Goal: Task Accomplishment & Management: Complete application form

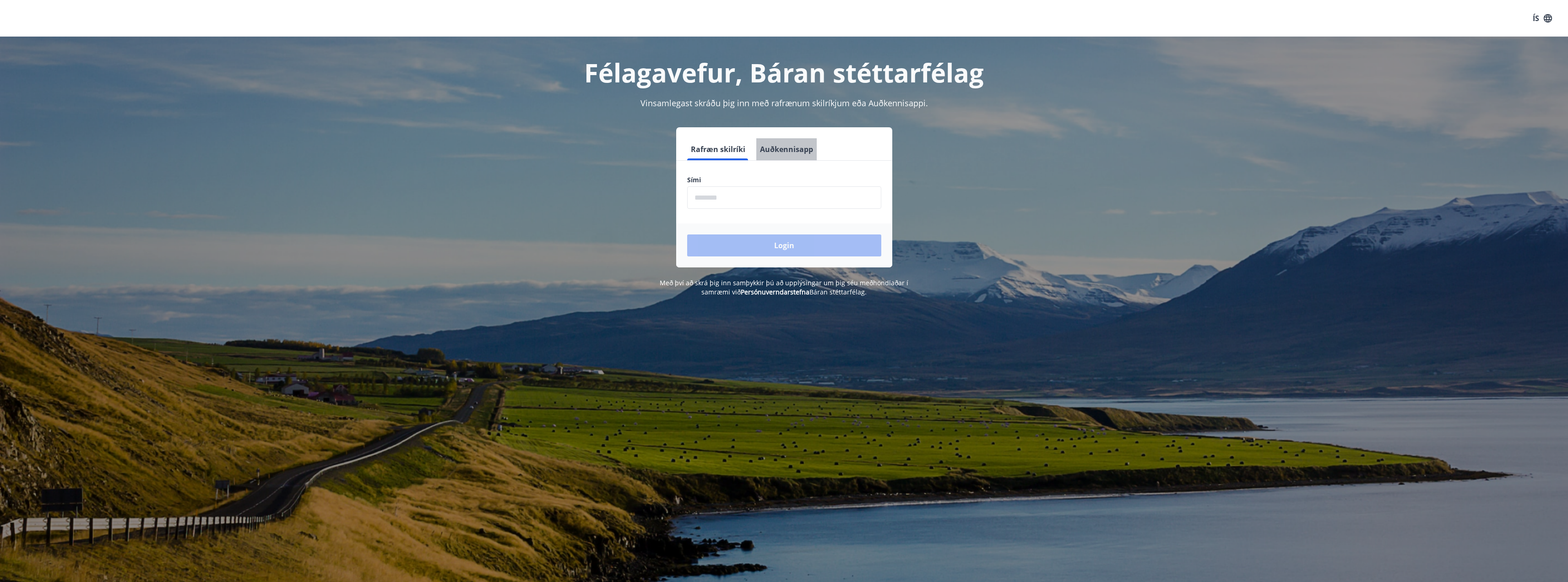
click at [787, 156] on button "Auðkennisapp" at bounding box center [787, 149] width 60 height 22
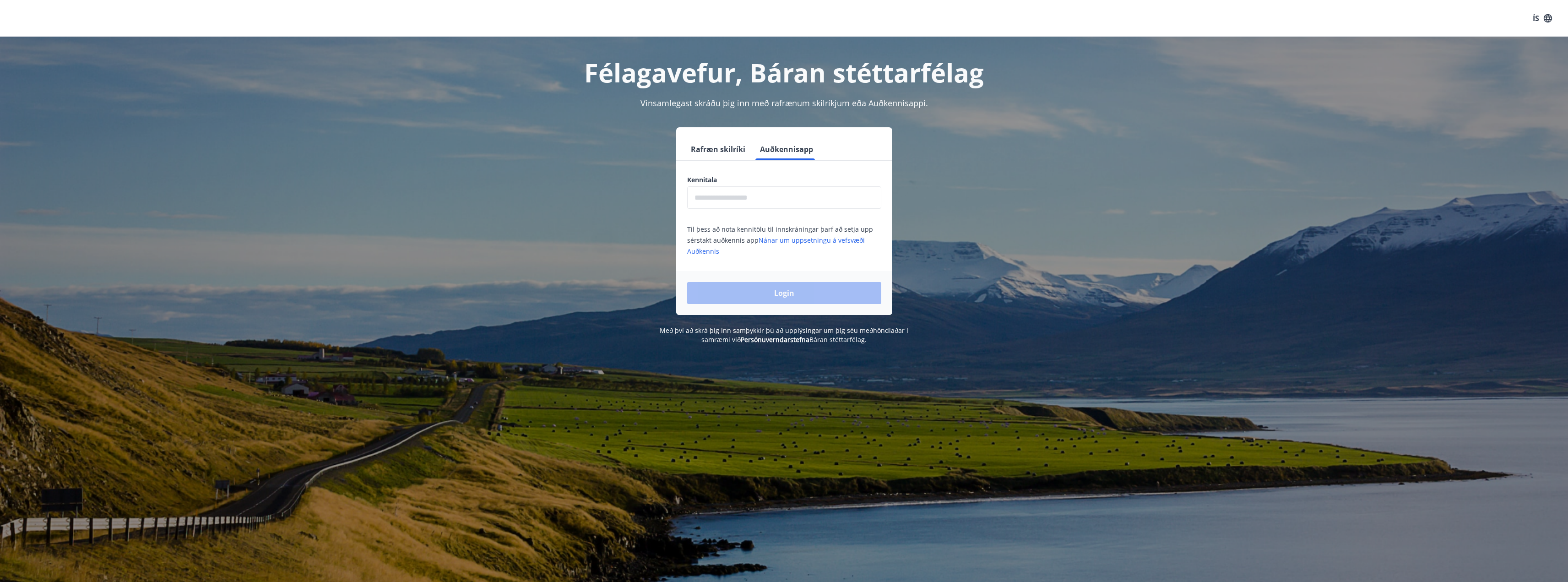
click at [761, 198] on input "text" at bounding box center [784, 197] width 194 height 22
type input "**********"
click at [687, 282] on button "Login" at bounding box center [784, 293] width 194 height 22
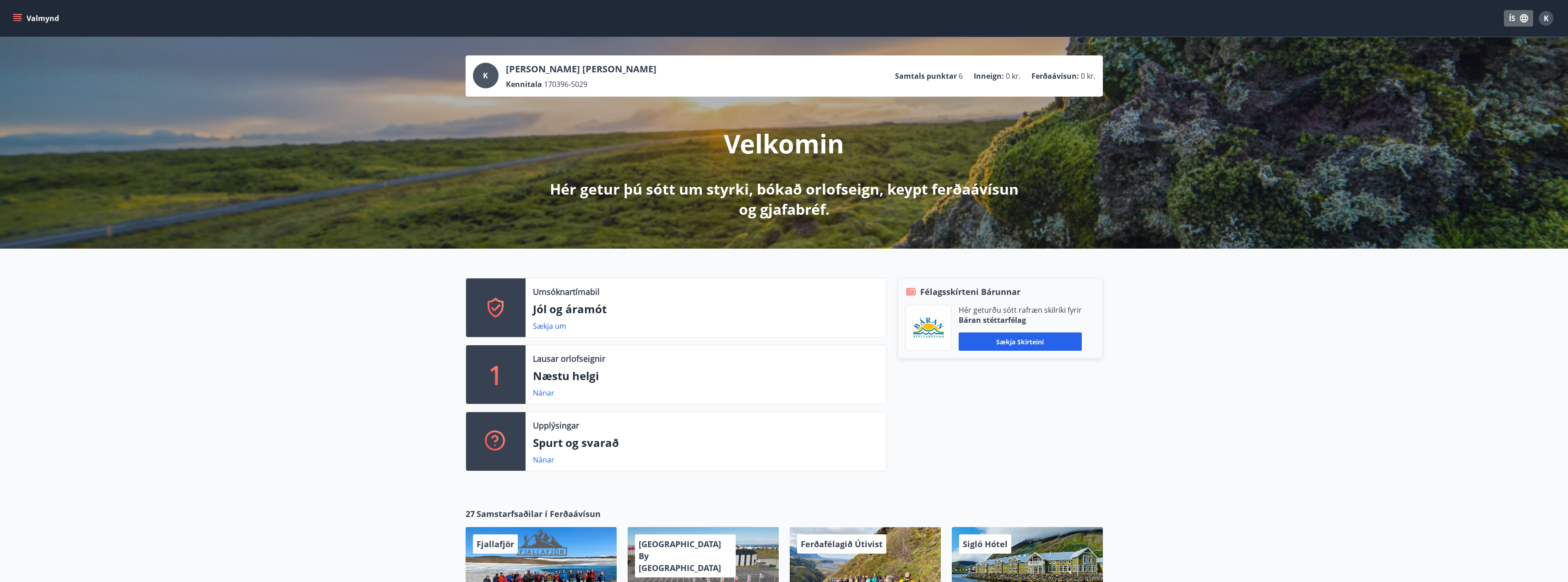
click at [1515, 18] on button "ÍS" at bounding box center [1518, 18] width 29 height 16
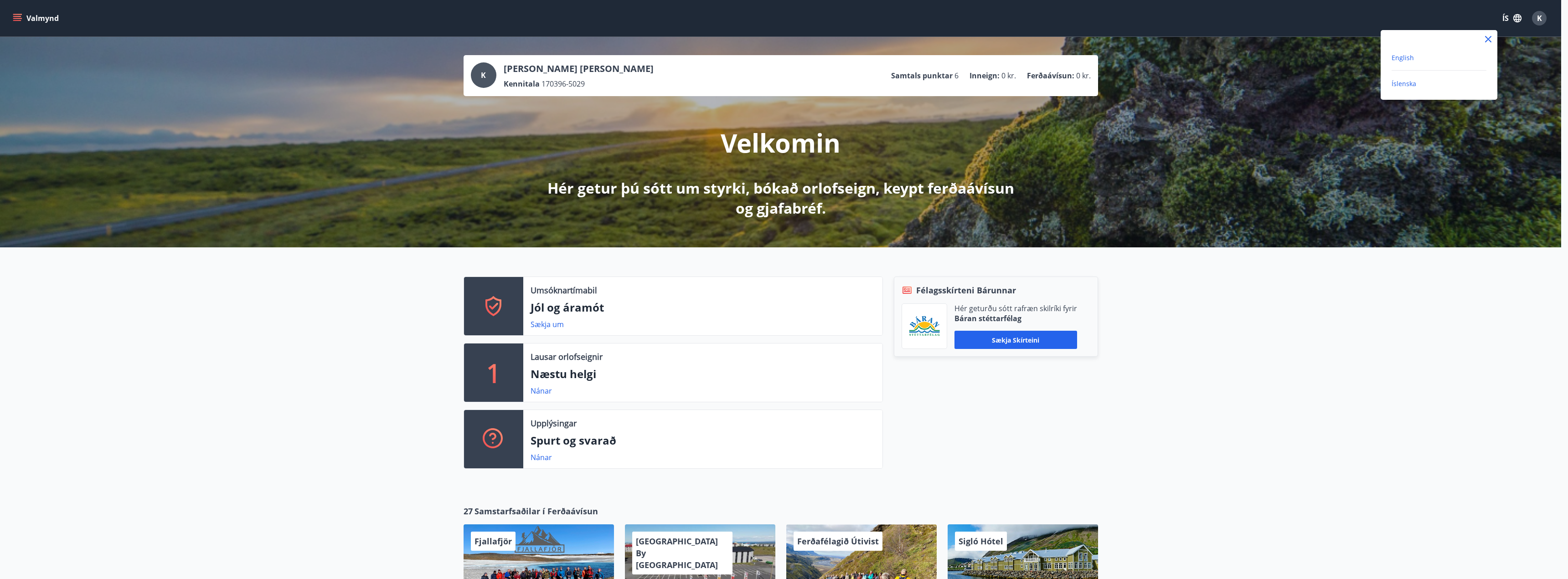
click at [1406, 62] on span "English" at bounding box center [1402, 57] width 22 height 8
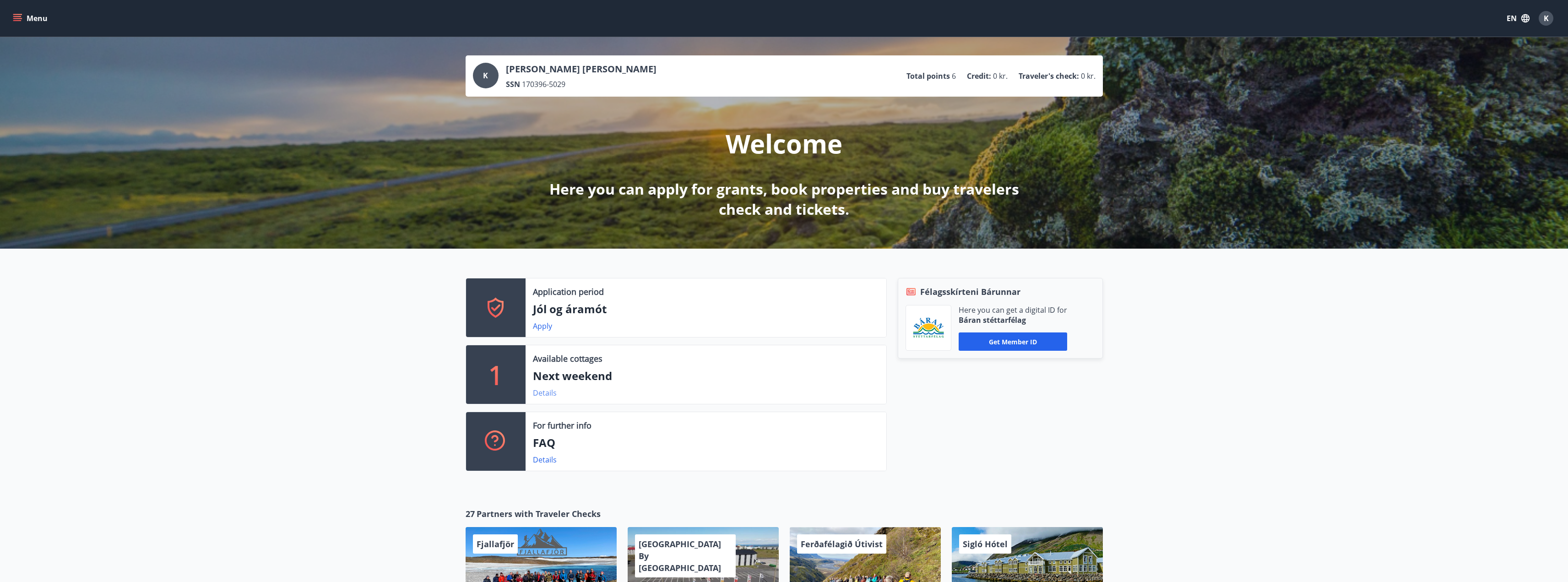
click at [545, 395] on link "Details" at bounding box center [545, 392] width 24 height 10
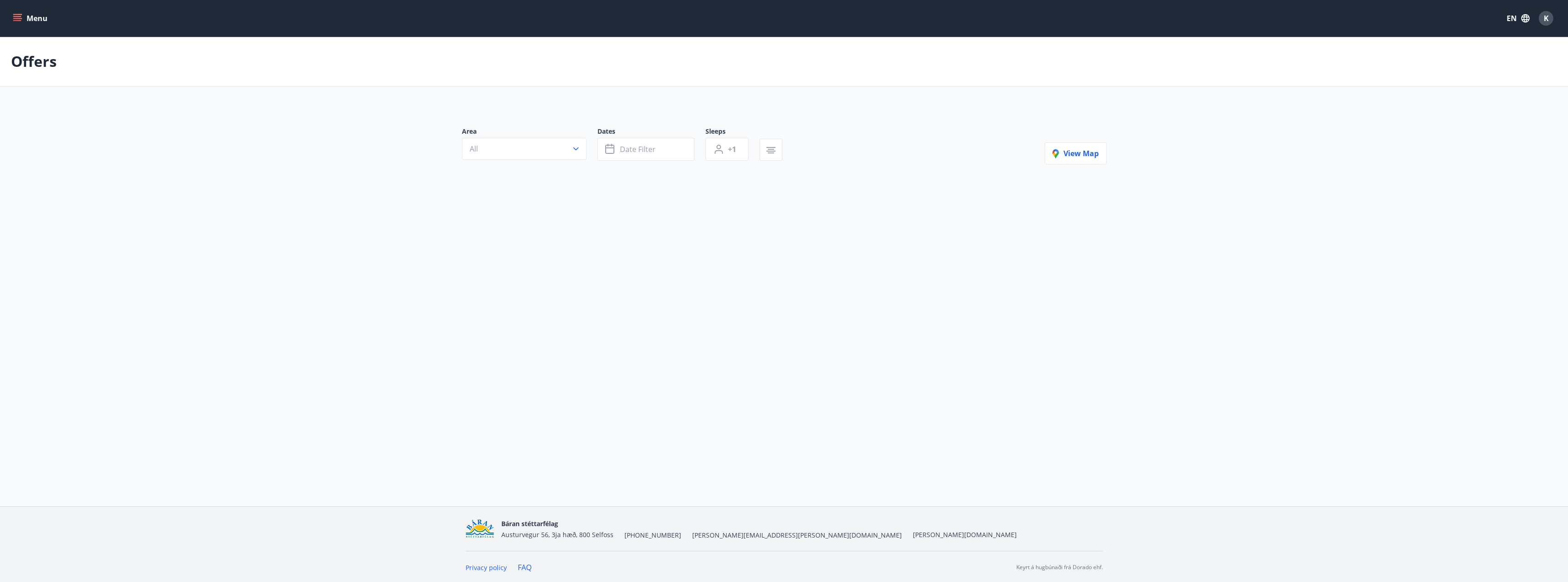
type input "*"
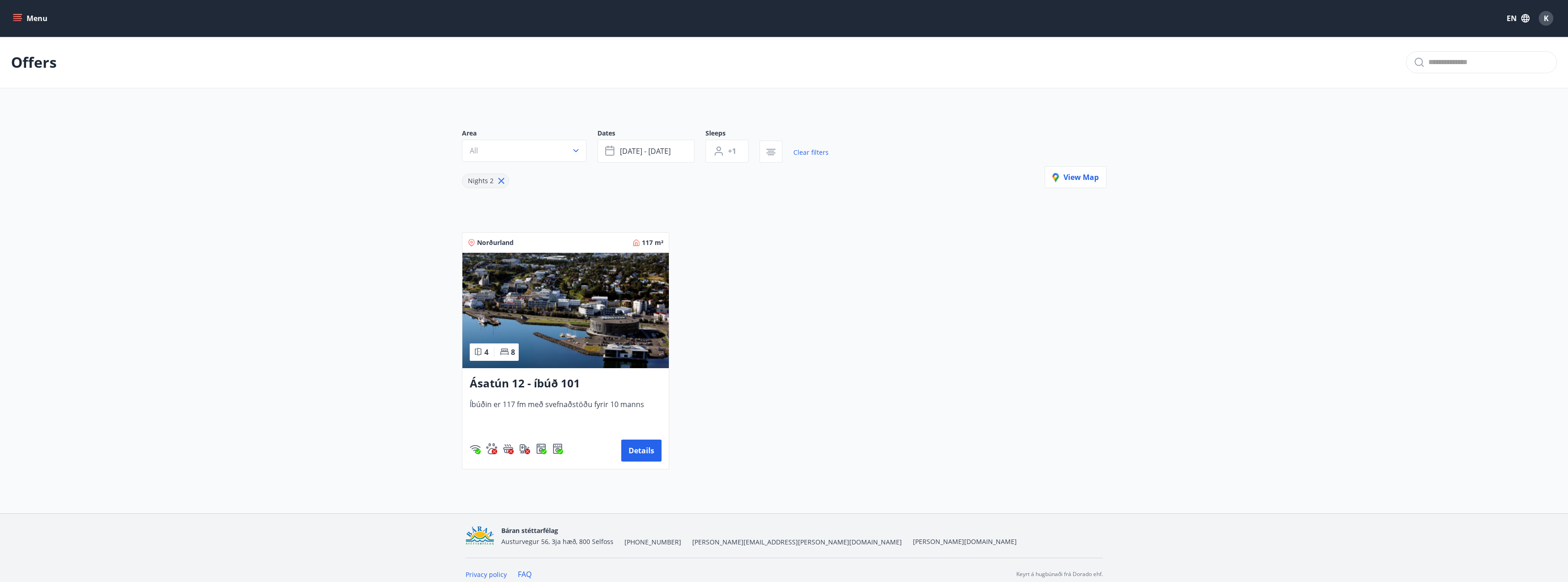
click at [619, 334] on img at bounding box center [565, 310] width 207 height 115
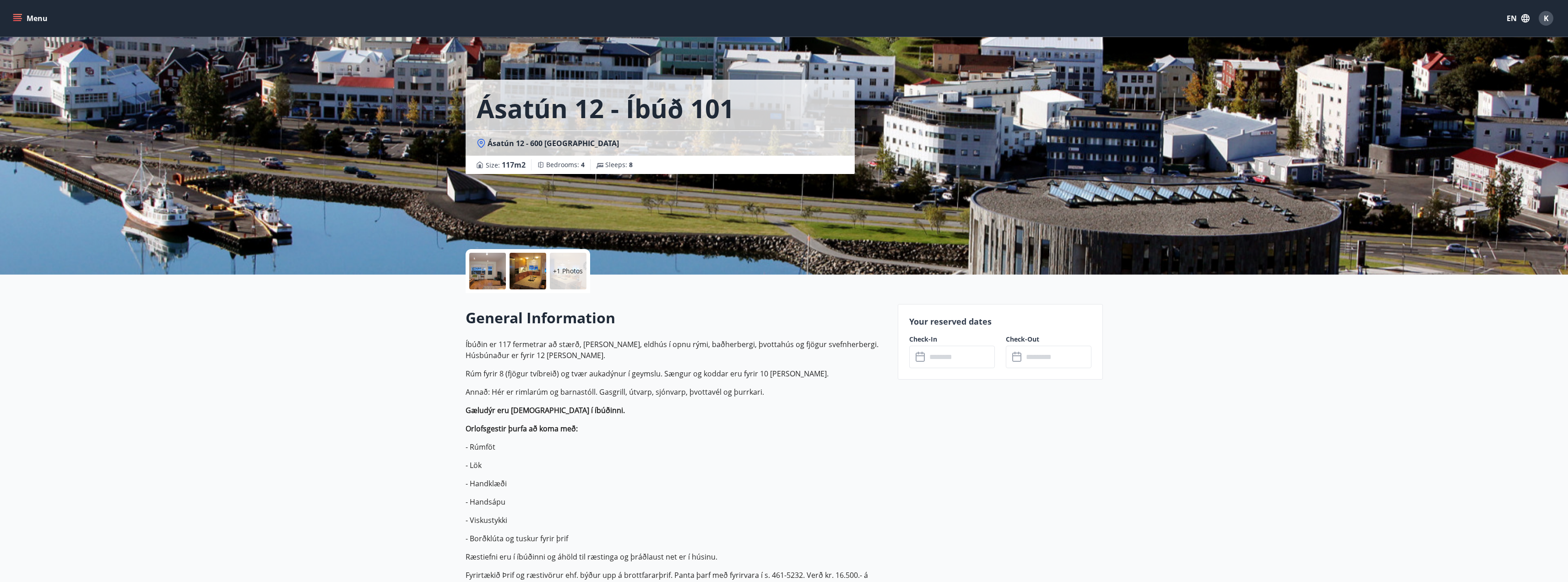
click at [490, 272] on div at bounding box center [487, 271] width 36 height 36
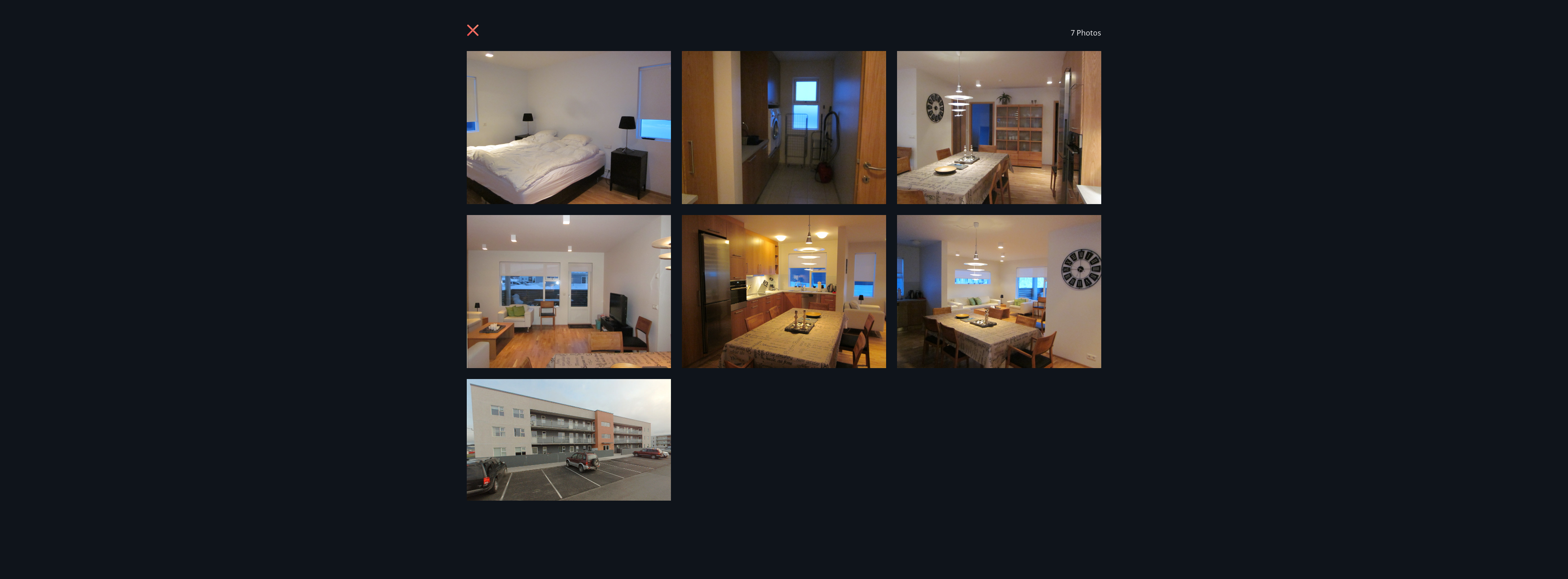
click at [470, 33] on icon at bounding box center [473, 30] width 12 height 12
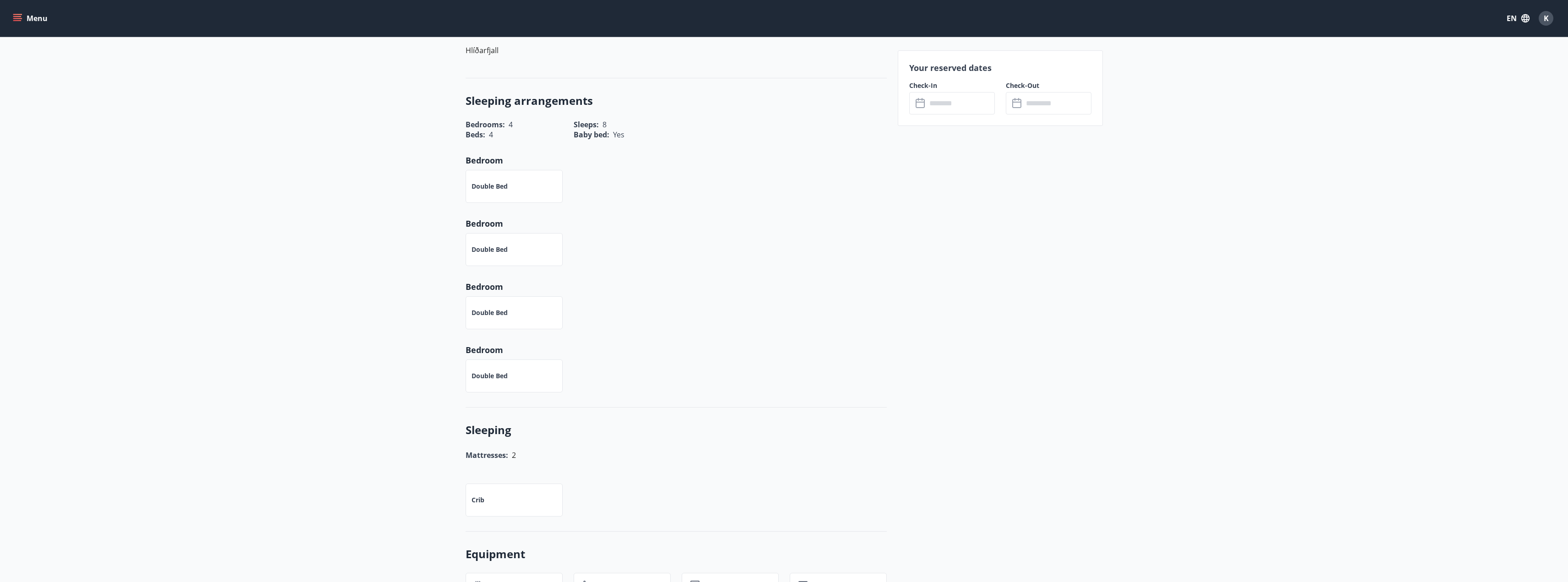
scroll to position [1237, 0]
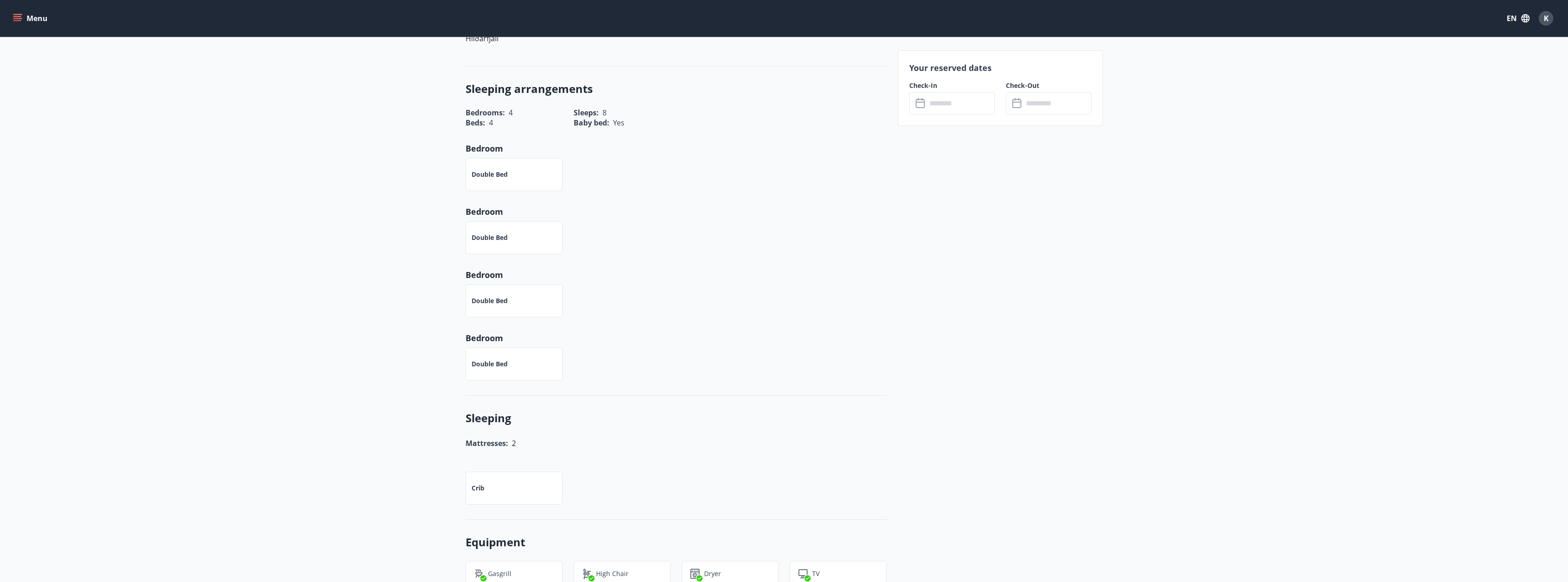
click at [522, 163] on div "Double bed" at bounding box center [514, 174] width 97 height 33
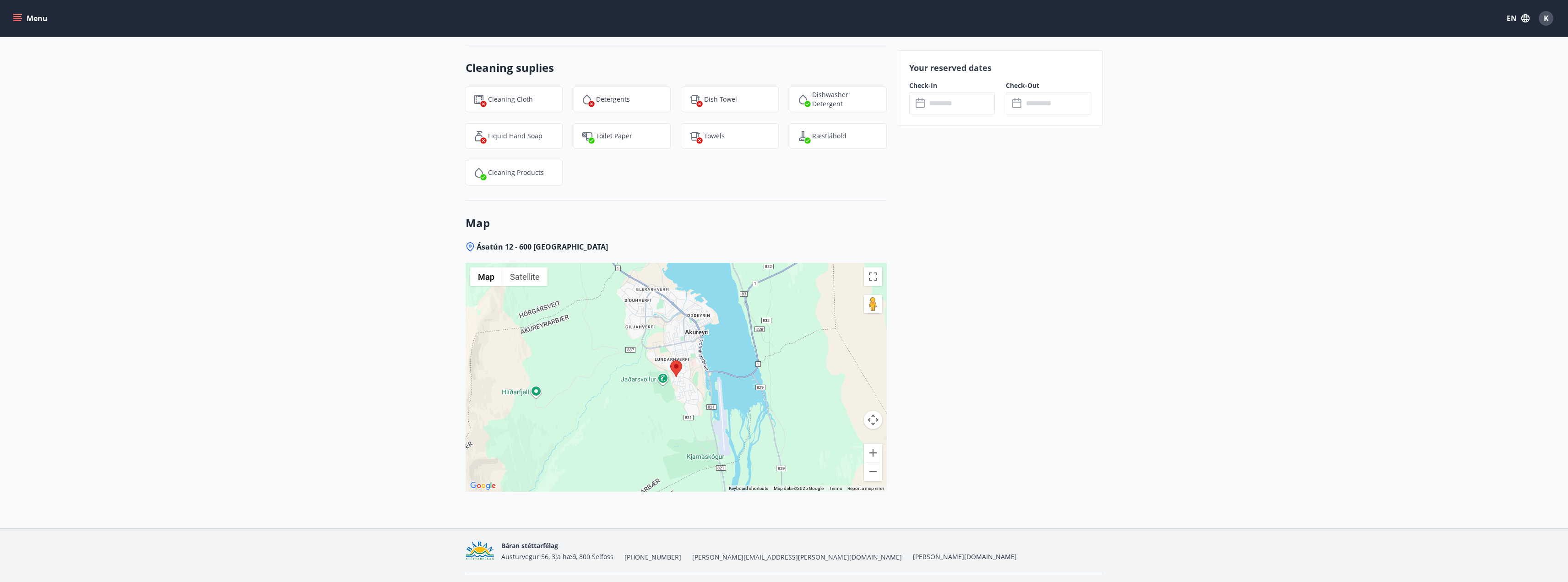
scroll to position [2117, 0]
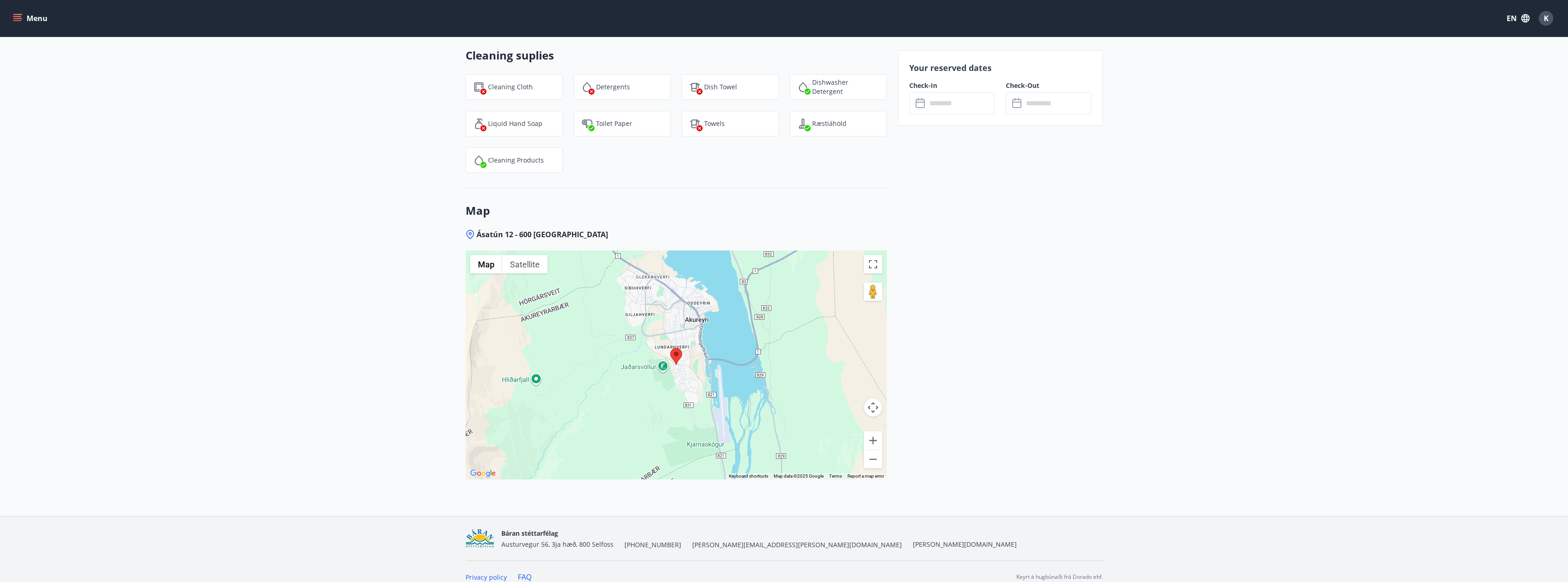
click at [34, 18] on button "Menu" at bounding box center [31, 18] width 40 height 16
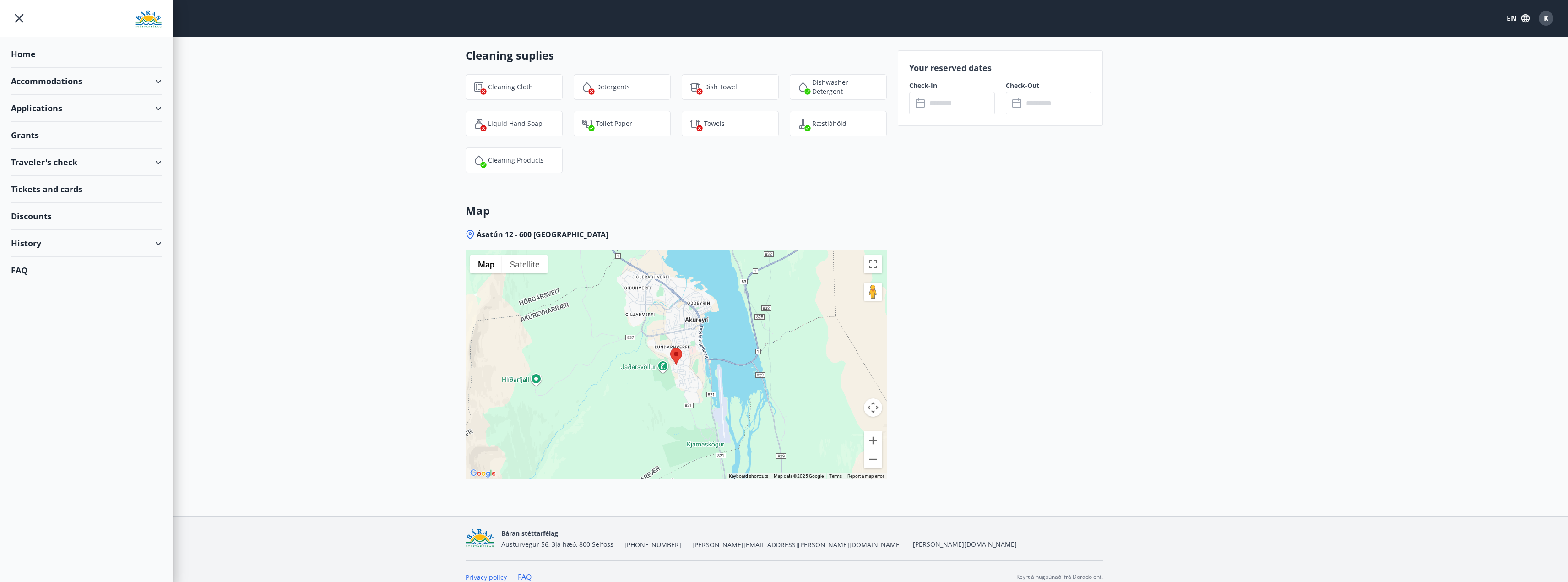
click at [88, 83] on div "Accommodations" at bounding box center [86, 81] width 151 height 27
click at [56, 104] on div "Offers" at bounding box center [87, 104] width 136 height 19
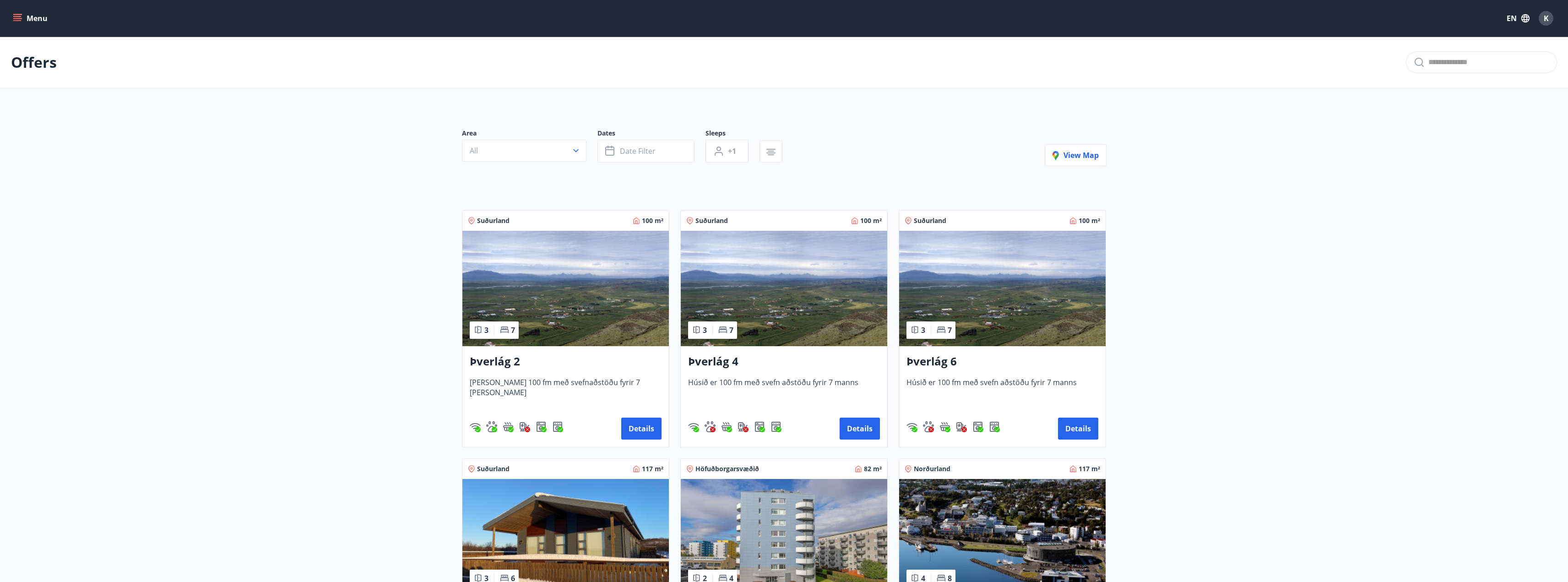
click at [579, 330] on img at bounding box center [565, 288] width 207 height 115
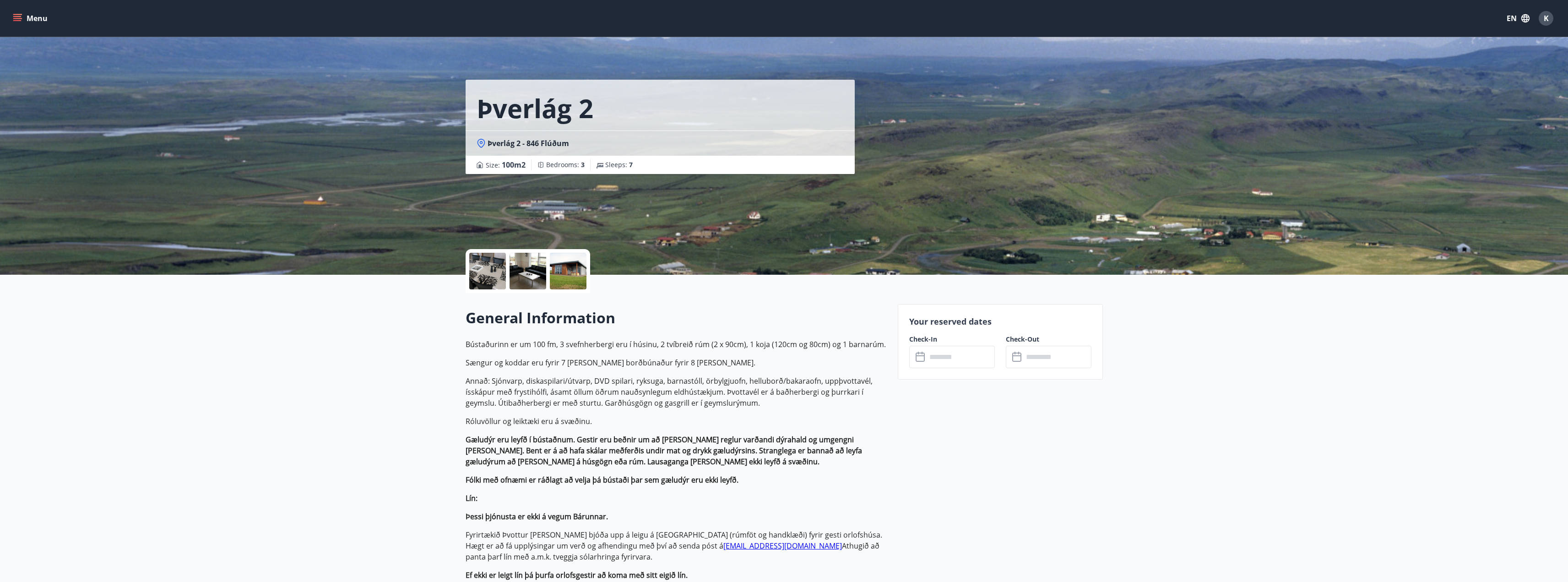
click at [496, 270] on div at bounding box center [487, 271] width 36 height 36
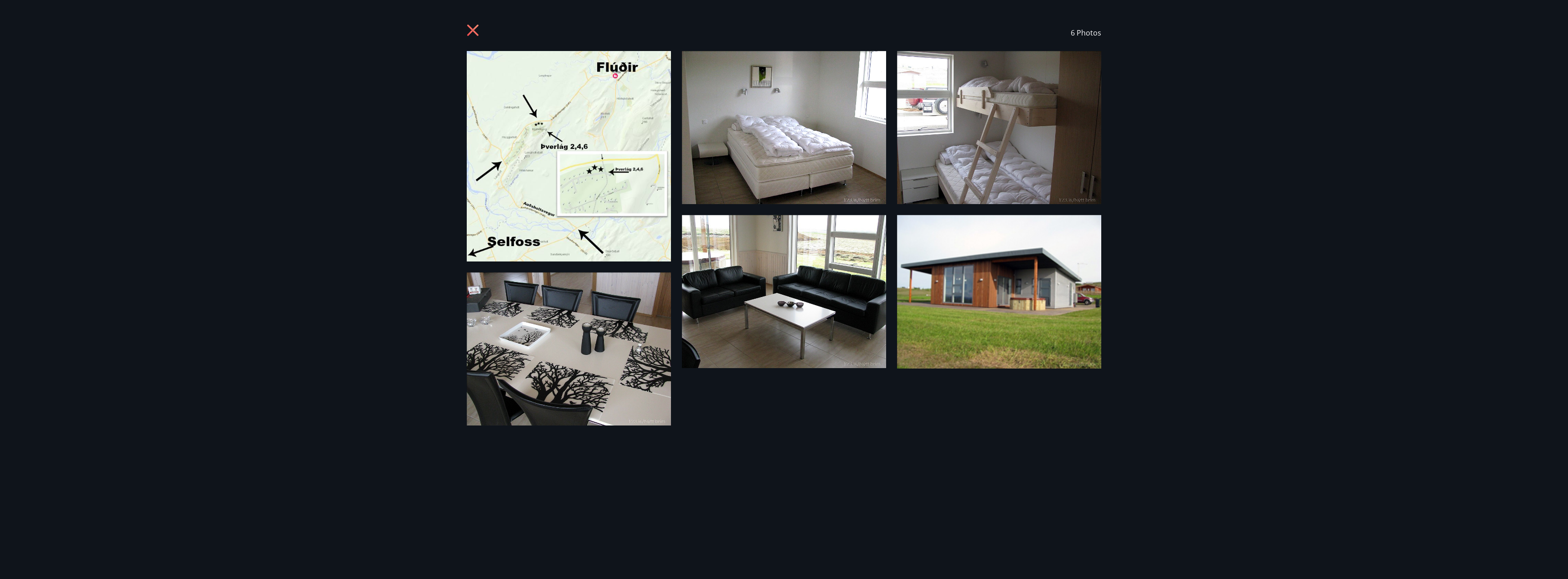
click at [1011, 308] on img at bounding box center [999, 291] width 204 height 153
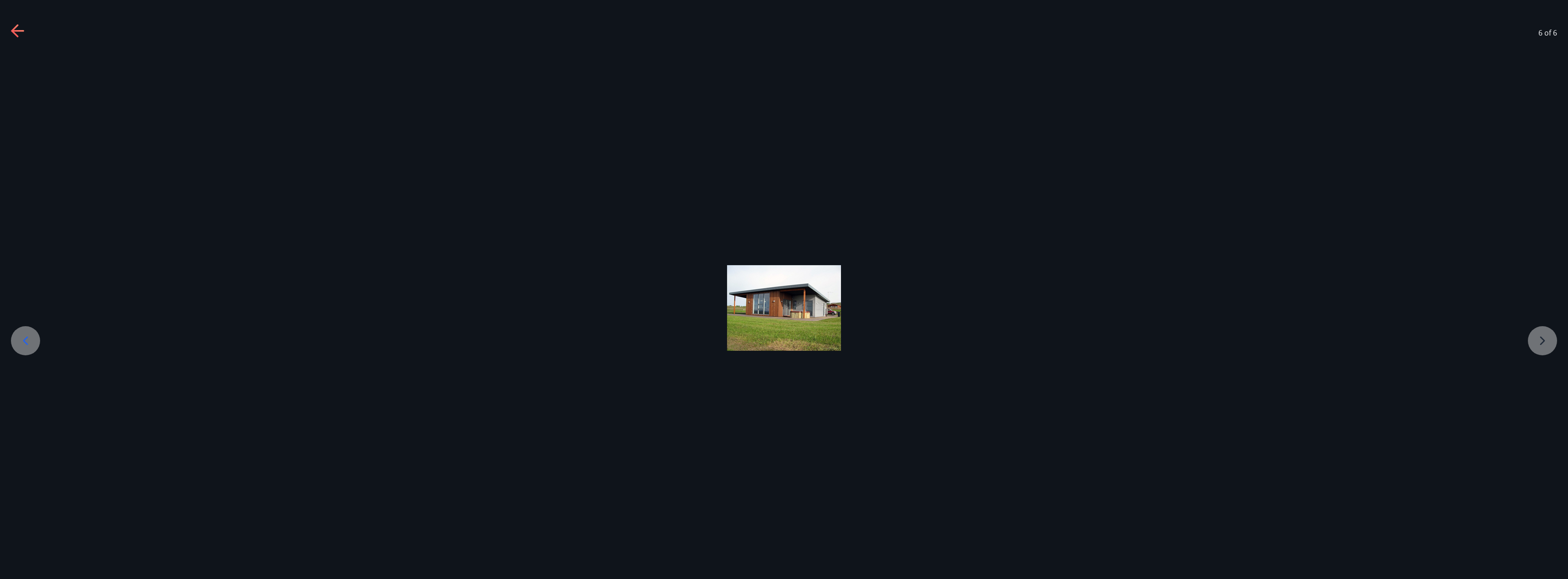
click at [764, 308] on img at bounding box center [784, 307] width 114 height 85
click at [25, 34] on div "6 of 6" at bounding box center [784, 32] width 1568 height 36
click at [10, 29] on div "6 of 6" at bounding box center [784, 32] width 1568 height 36
click at [13, 31] on icon at bounding box center [14, 30] width 7 height 13
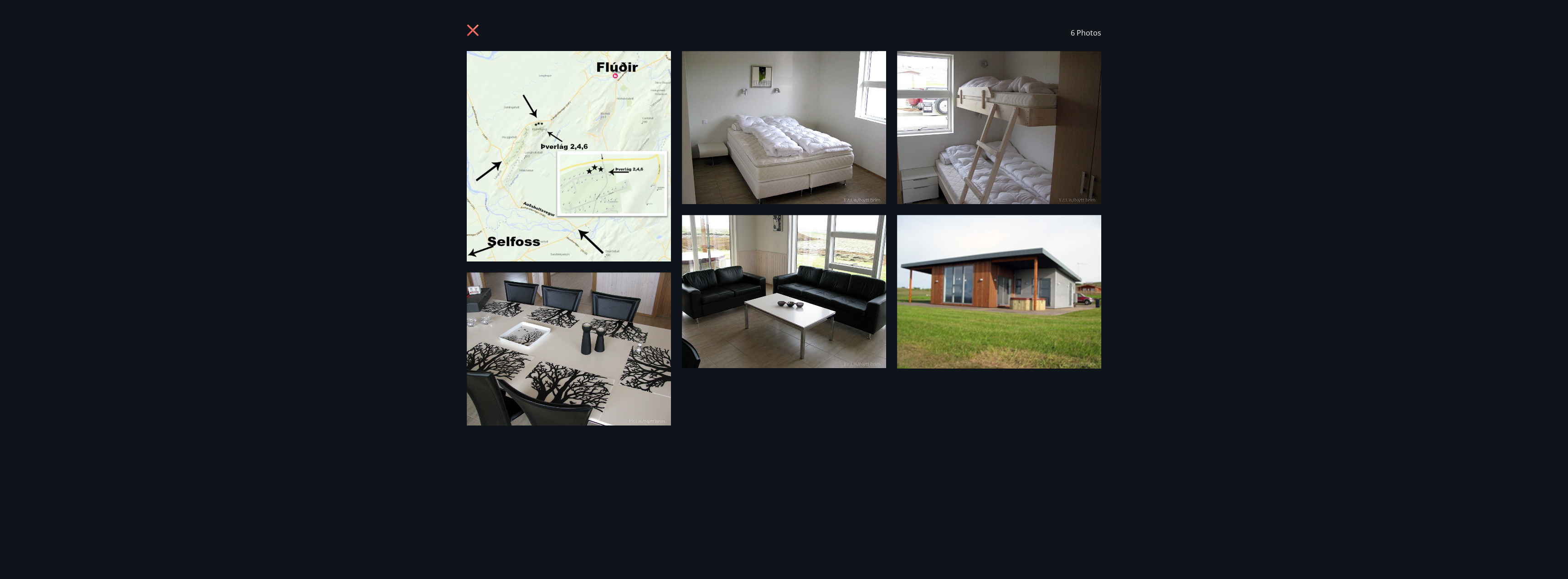
click at [468, 28] on icon at bounding box center [474, 31] width 15 height 15
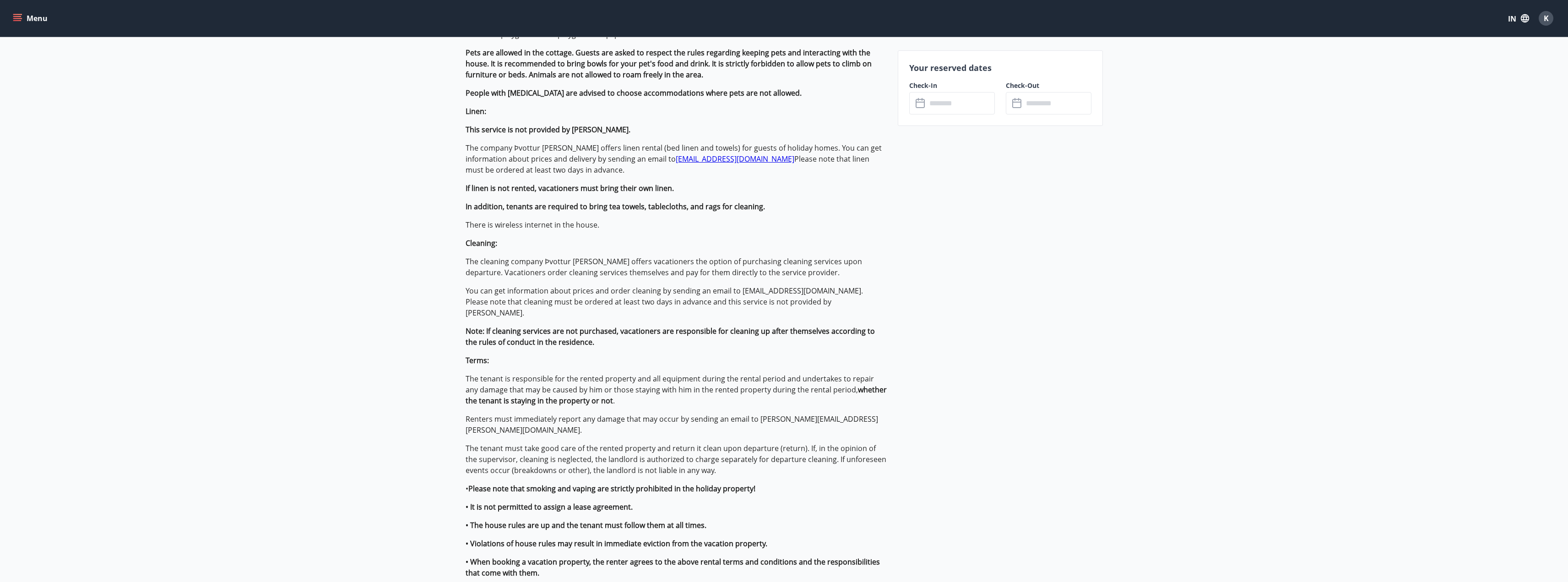
scroll to position [458, 0]
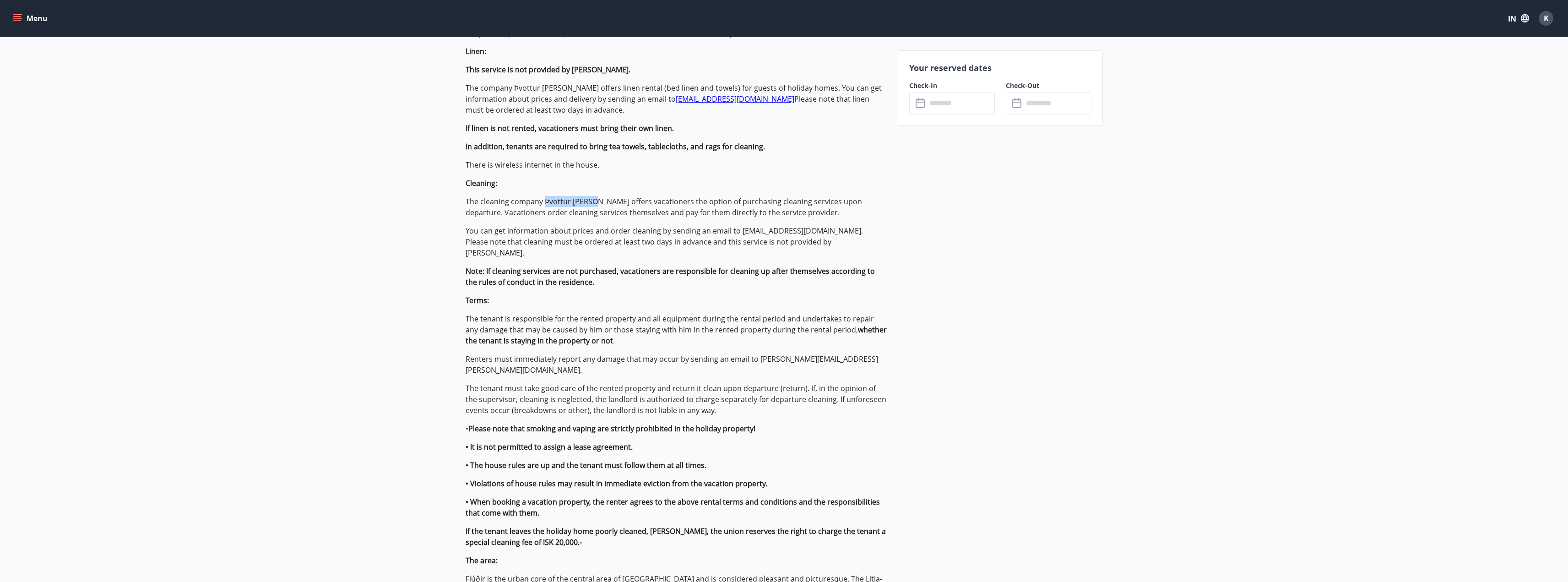
drag, startPoint x: 543, startPoint y: 198, endPoint x: 591, endPoint y: 197, distance: 48.0
click at [591, 197] on font "The cleaning company Þvottur [PERSON_NAME] offers vacationers the option of pur…" at bounding box center [664, 207] width 397 height 21
copy font "Þvottur [PERSON_NAME]"
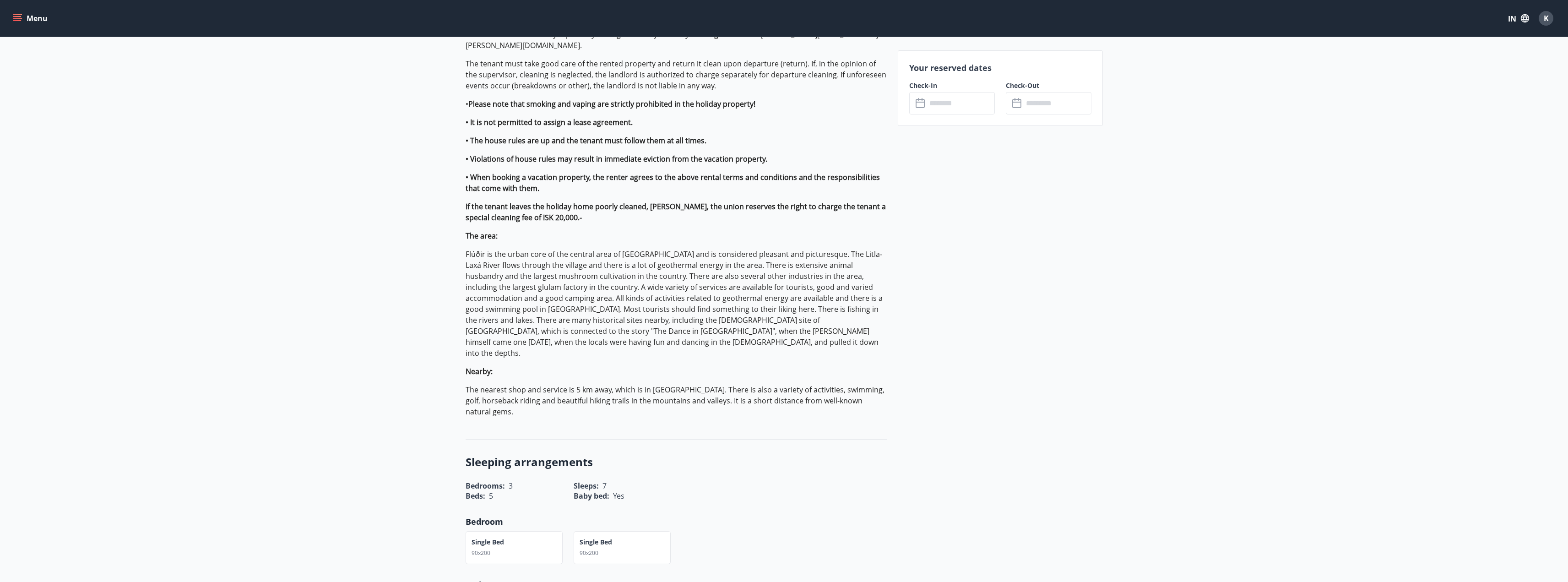
scroll to position [779, 0]
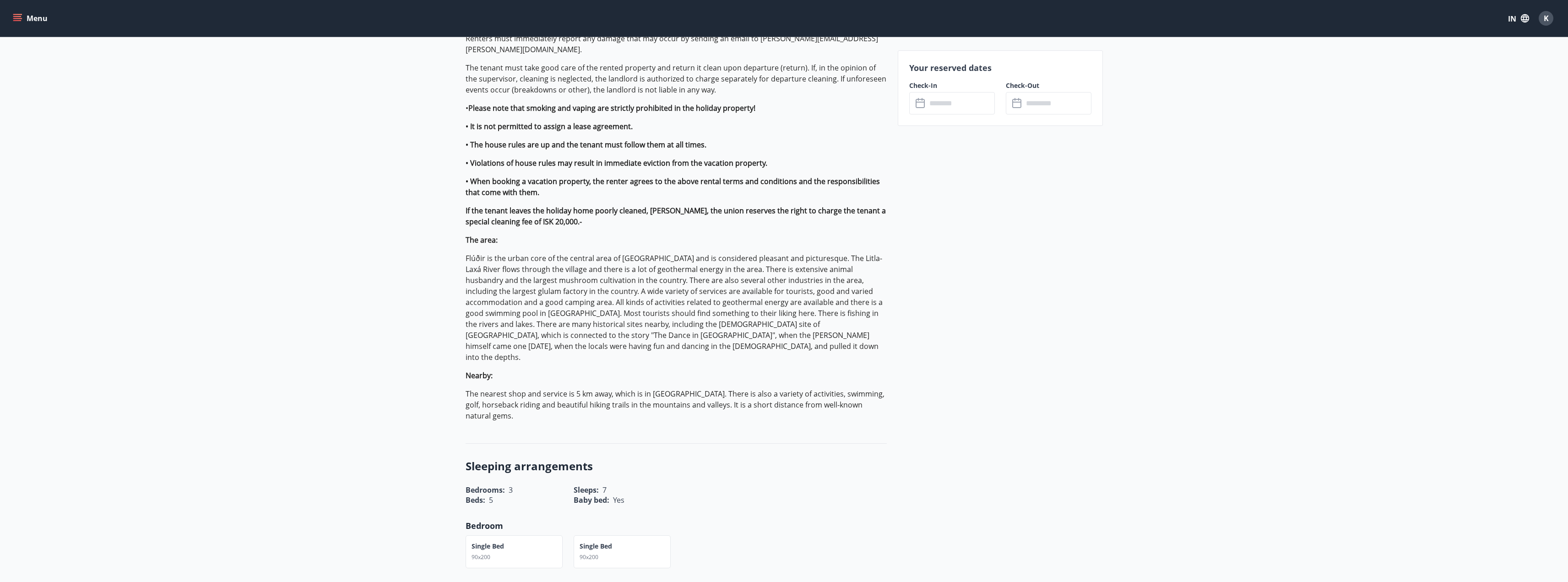
click at [925, 104] on icon at bounding box center [921, 104] width 11 height 11
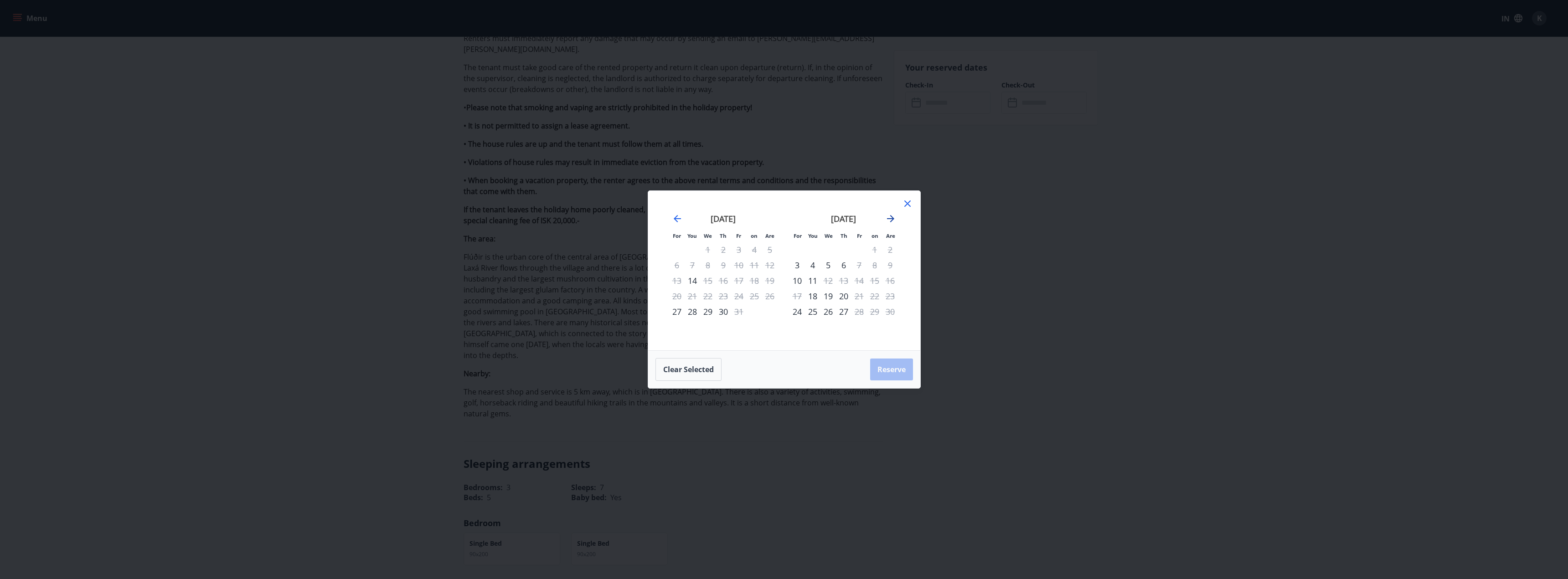
click at [894, 213] on icon "Move forward to switch to the next month." at bounding box center [890, 219] width 11 height 11
click at [857, 283] on font "19" at bounding box center [859, 281] width 9 height 11
click at [863, 279] on div "19" at bounding box center [859, 281] width 15 height 15
click at [830, 279] on font "17" at bounding box center [829, 281] width 9 height 11
click at [689, 281] on font "11" at bounding box center [692, 281] width 9 height 11
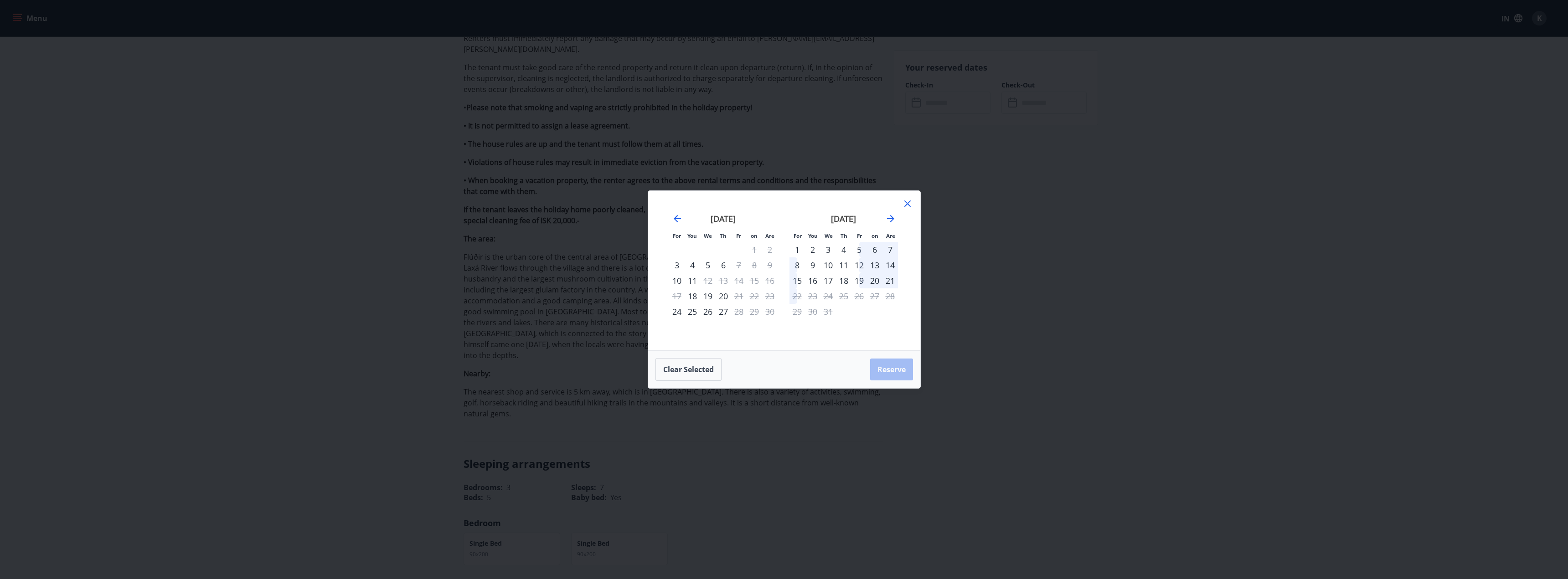
click at [670, 219] on div "[DATE]" at bounding box center [723, 222] width 109 height 40
click at [678, 219] on icon "Move backward to switch to the previous month." at bounding box center [677, 218] width 7 height 7
click at [705, 369] on button "Clear selected" at bounding box center [689, 370] width 66 height 23
click at [812, 313] on font "25" at bounding box center [812, 312] width 9 height 11
click at [693, 370] on button "Clear selected" at bounding box center [689, 370] width 66 height 23
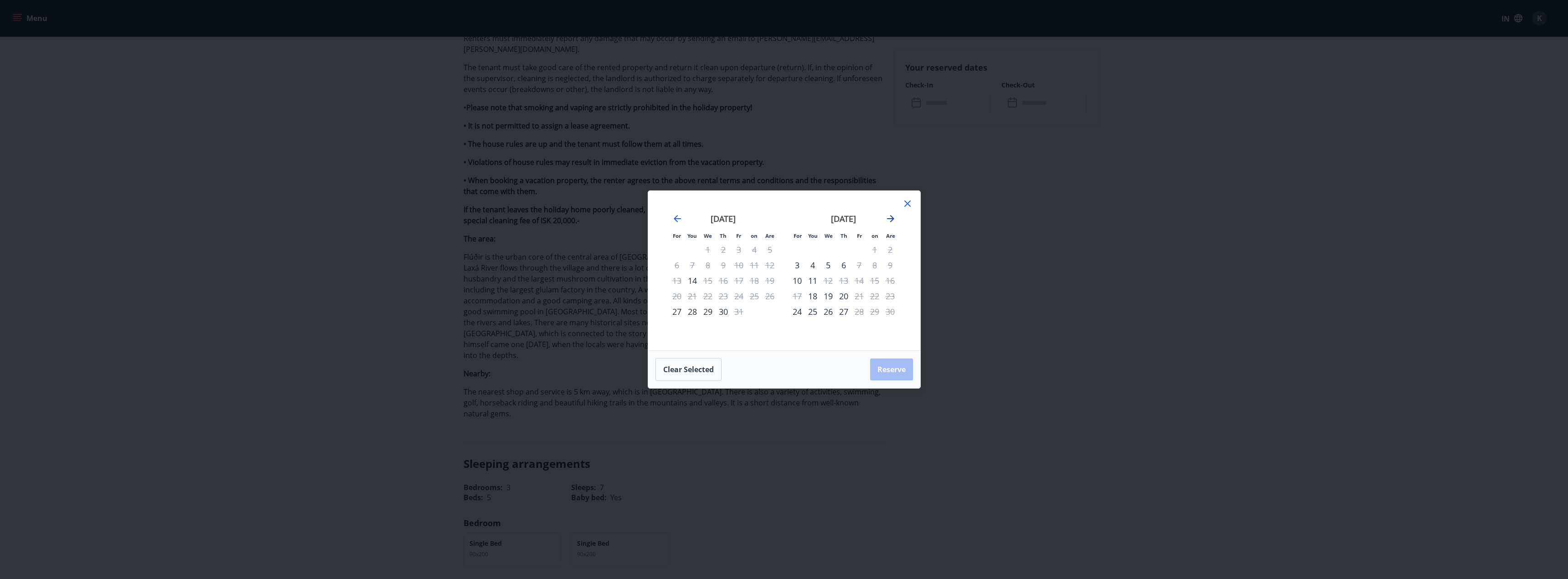
click at [893, 220] on icon "Move forward to switch to the next month." at bounding box center [890, 219] width 11 height 11
click at [817, 264] on div "9" at bounding box center [812, 265] width 15 height 15
click at [715, 361] on button "Clear selected" at bounding box center [689, 370] width 66 height 23
click at [857, 279] on font "19" at bounding box center [859, 281] width 9 height 11
click at [889, 281] on font "21" at bounding box center [890, 281] width 9 height 11
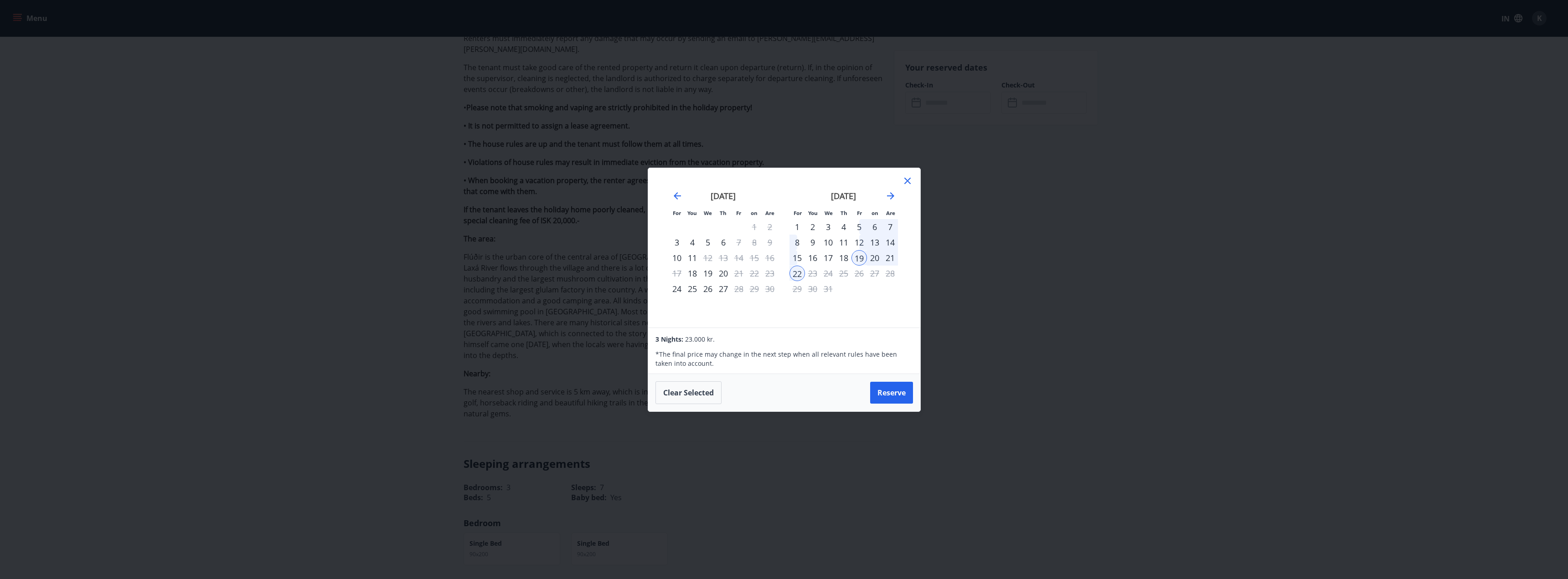
click at [911, 180] on icon at bounding box center [907, 181] width 11 height 11
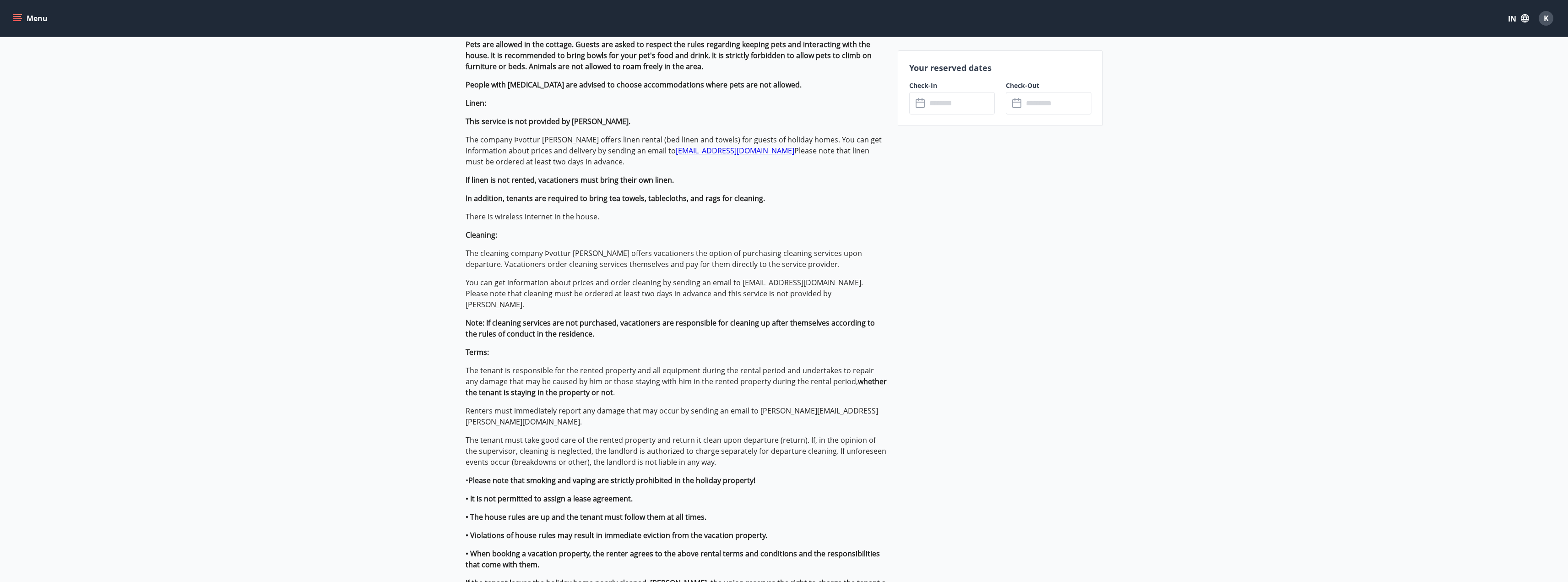
scroll to position [138, 0]
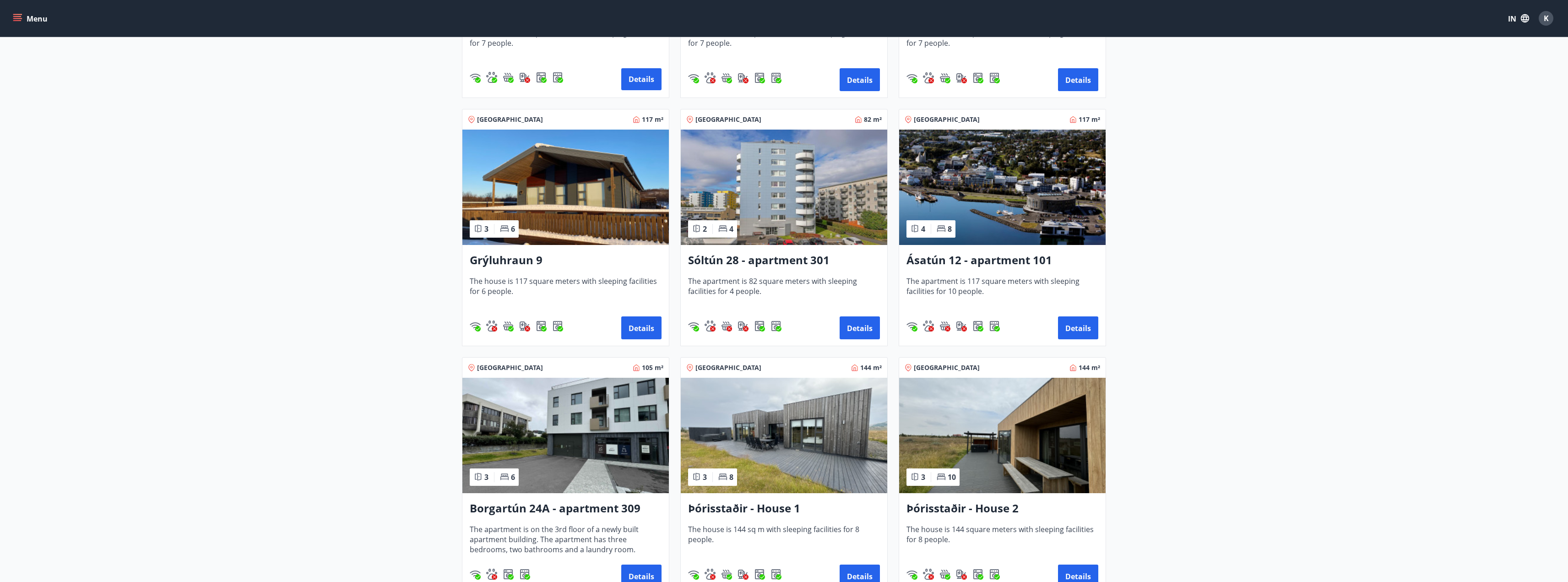
scroll to position [483, 0]
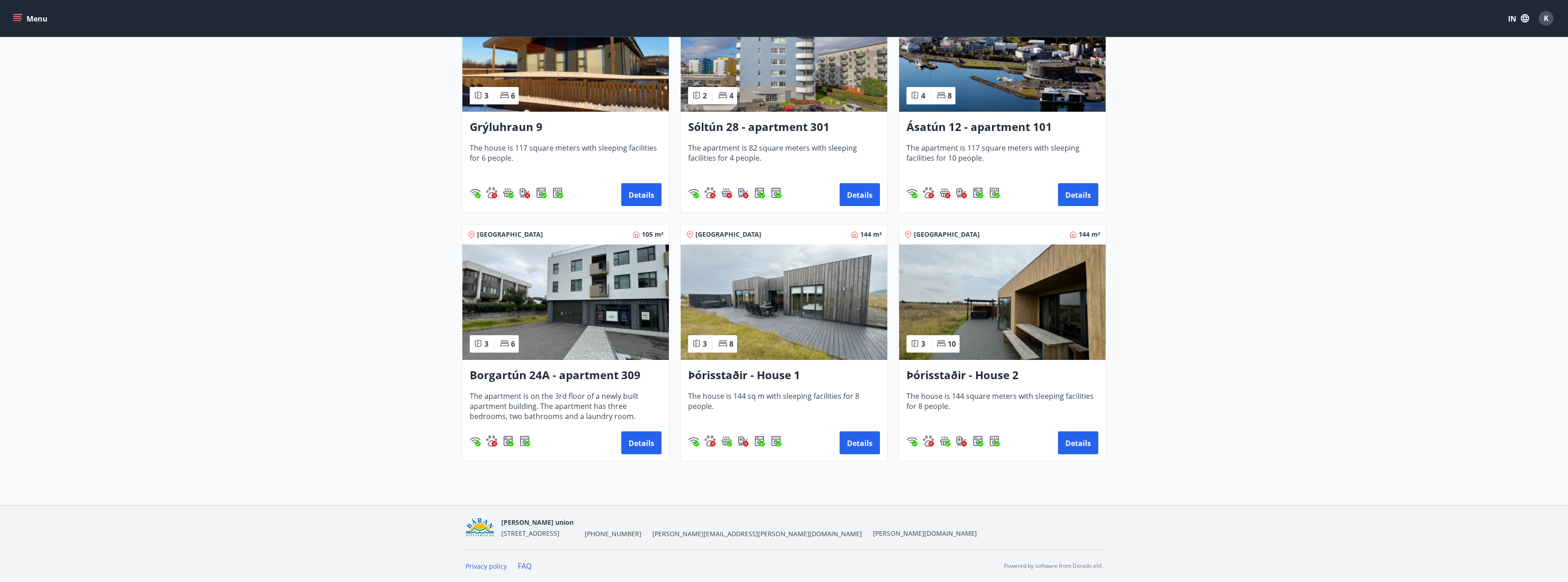
click at [986, 319] on img at bounding box center [1003, 302] width 207 height 115
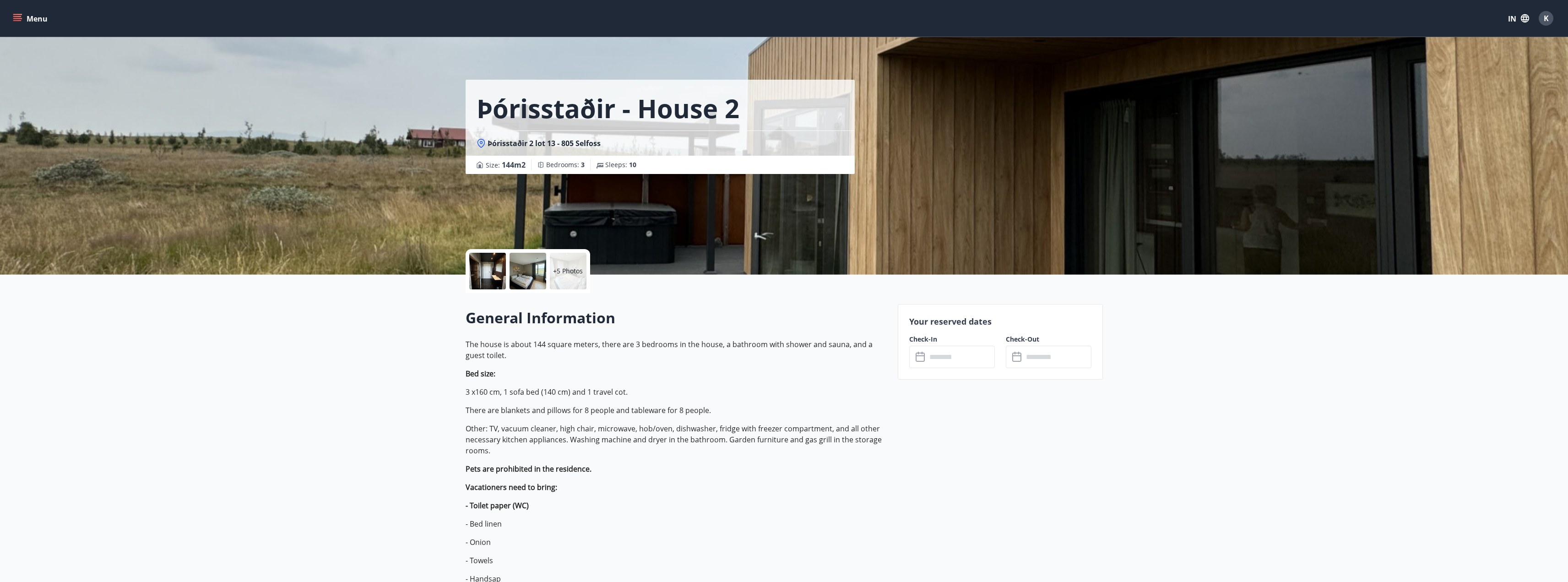
click at [489, 276] on div at bounding box center [487, 271] width 36 height 36
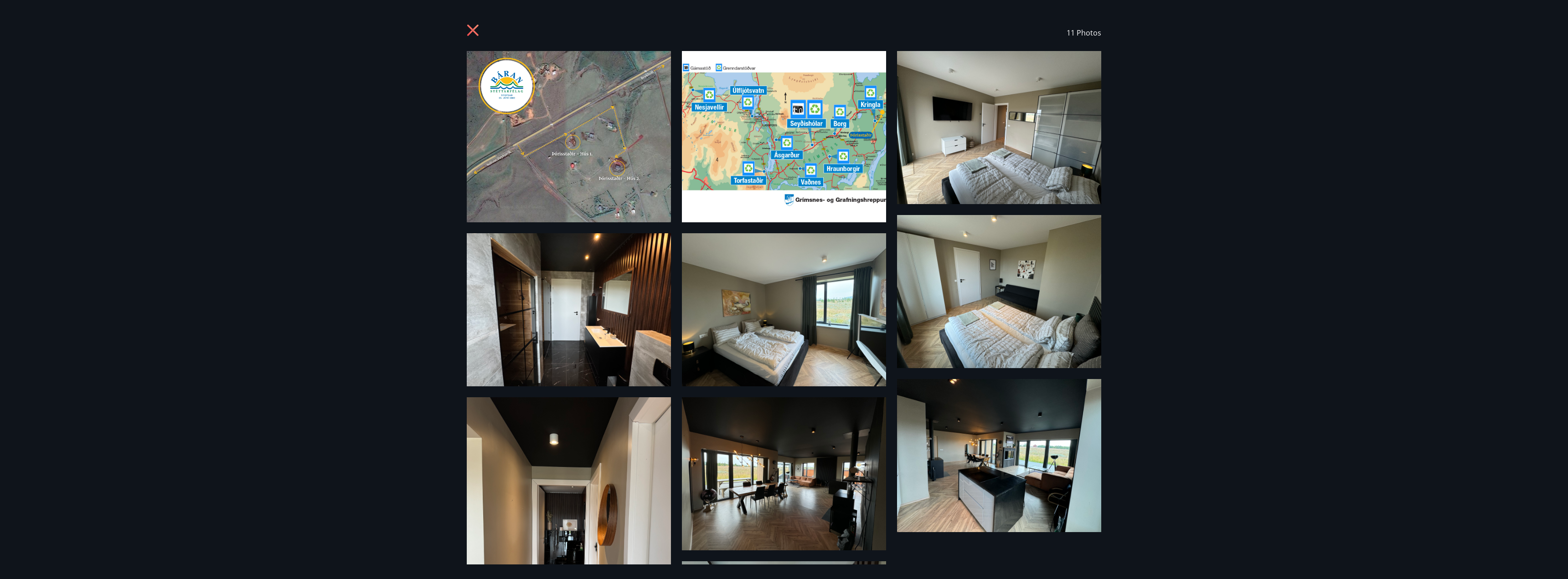
click at [477, 37] on icon at bounding box center [474, 31] width 15 height 15
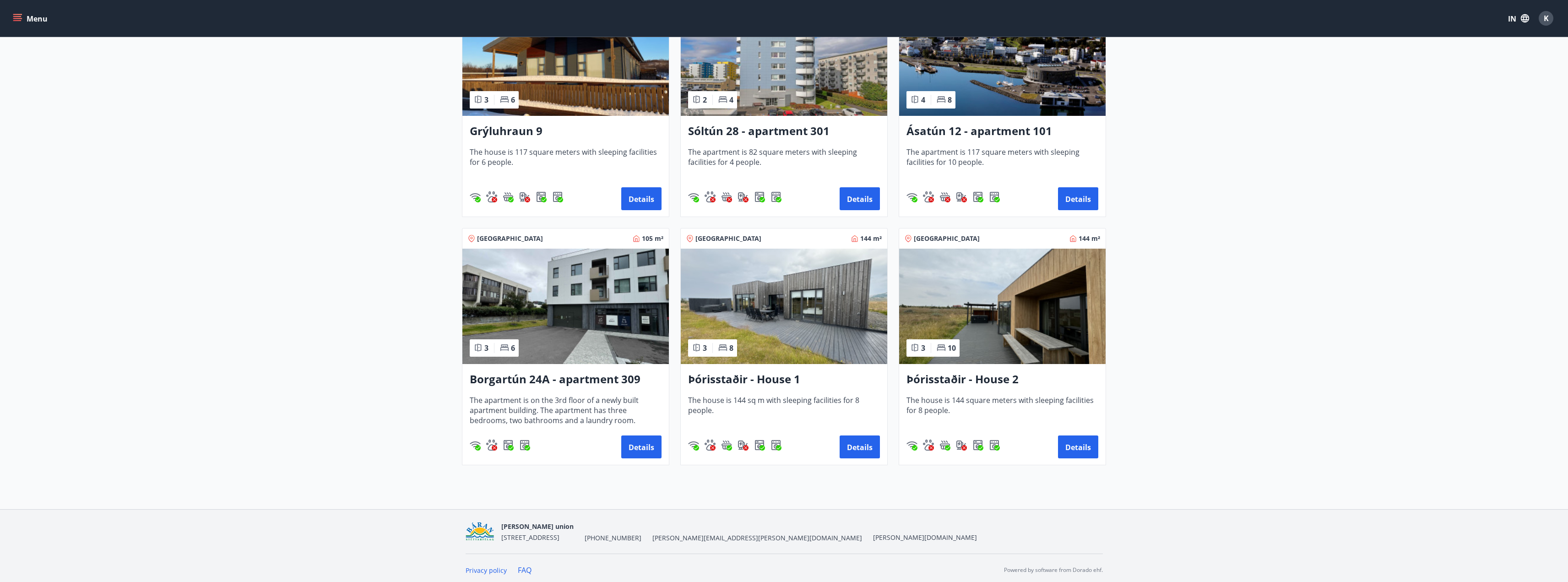
scroll to position [483, 0]
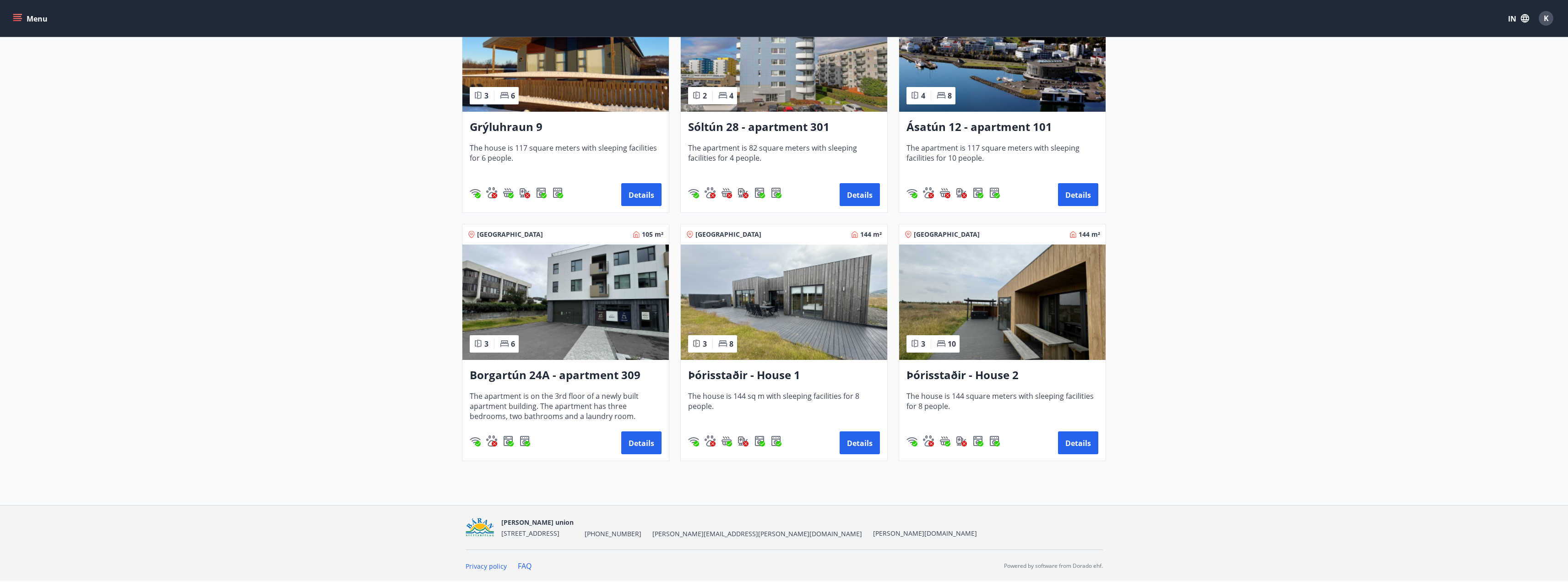
click at [838, 306] on img at bounding box center [784, 302] width 207 height 115
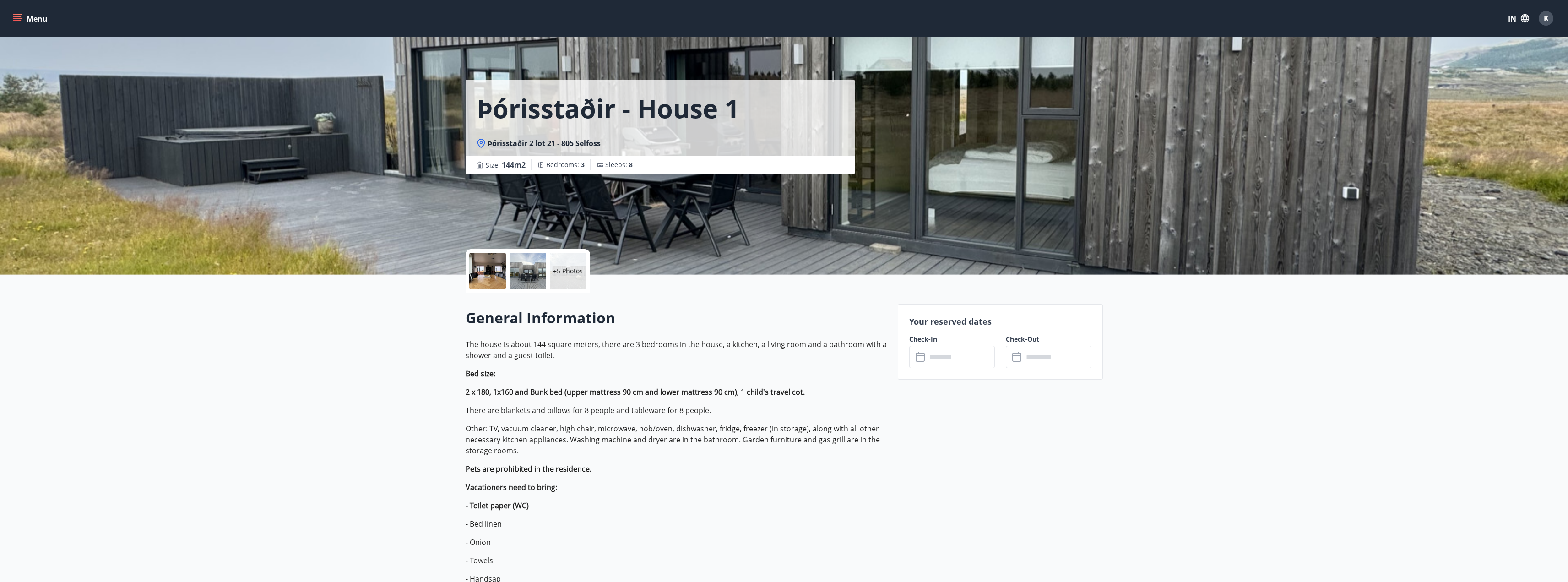
click at [491, 277] on div at bounding box center [487, 271] width 36 height 36
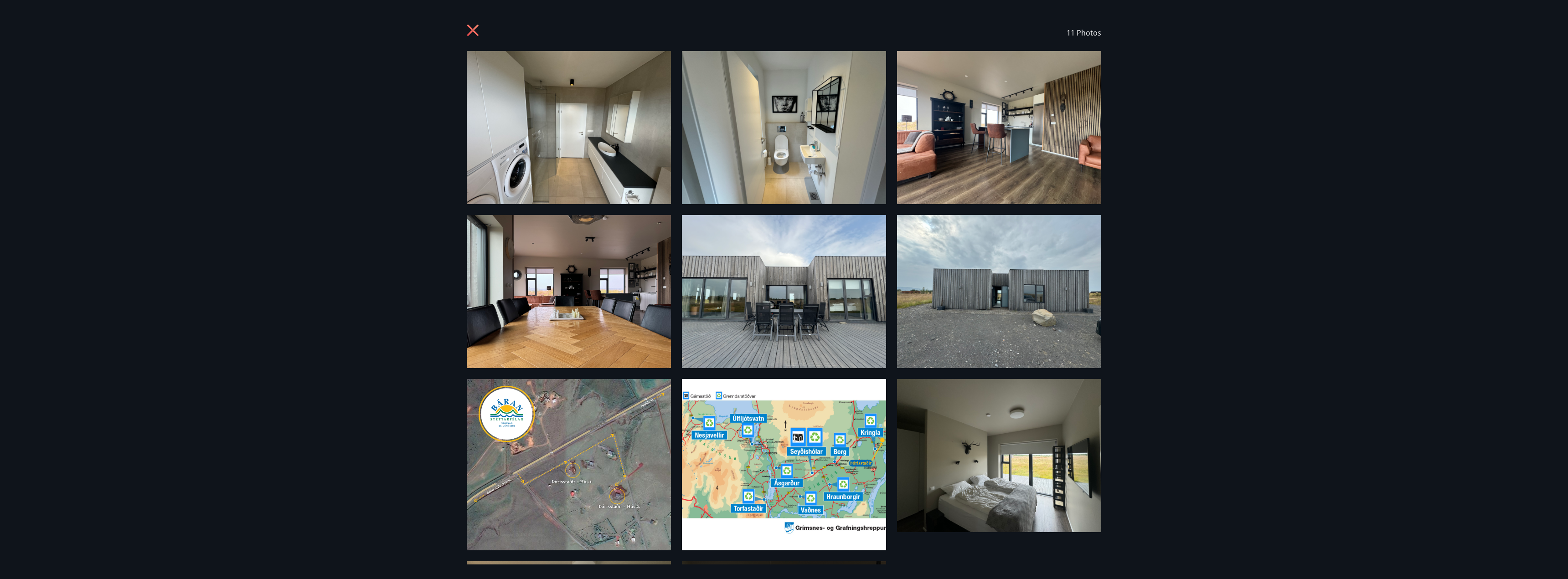
click at [470, 30] on icon at bounding box center [474, 31] width 15 height 15
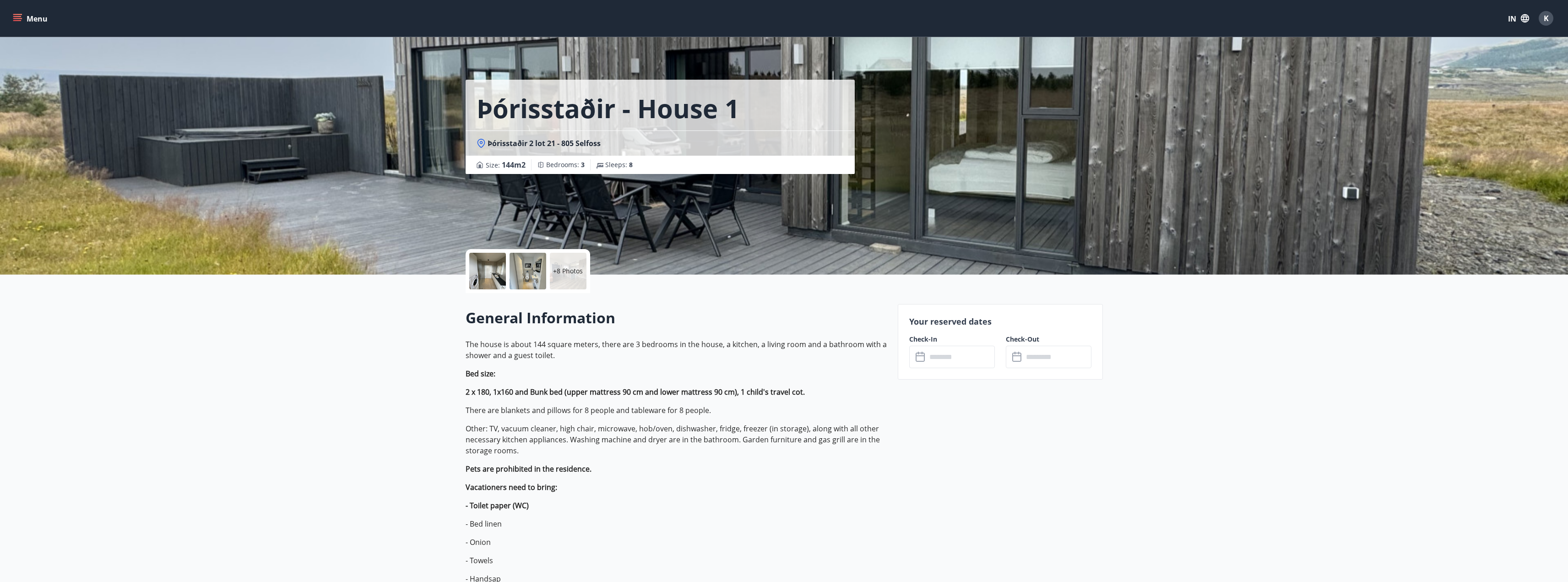
click at [36, 19] on font "Menu" at bounding box center [36, 19] width 21 height 10
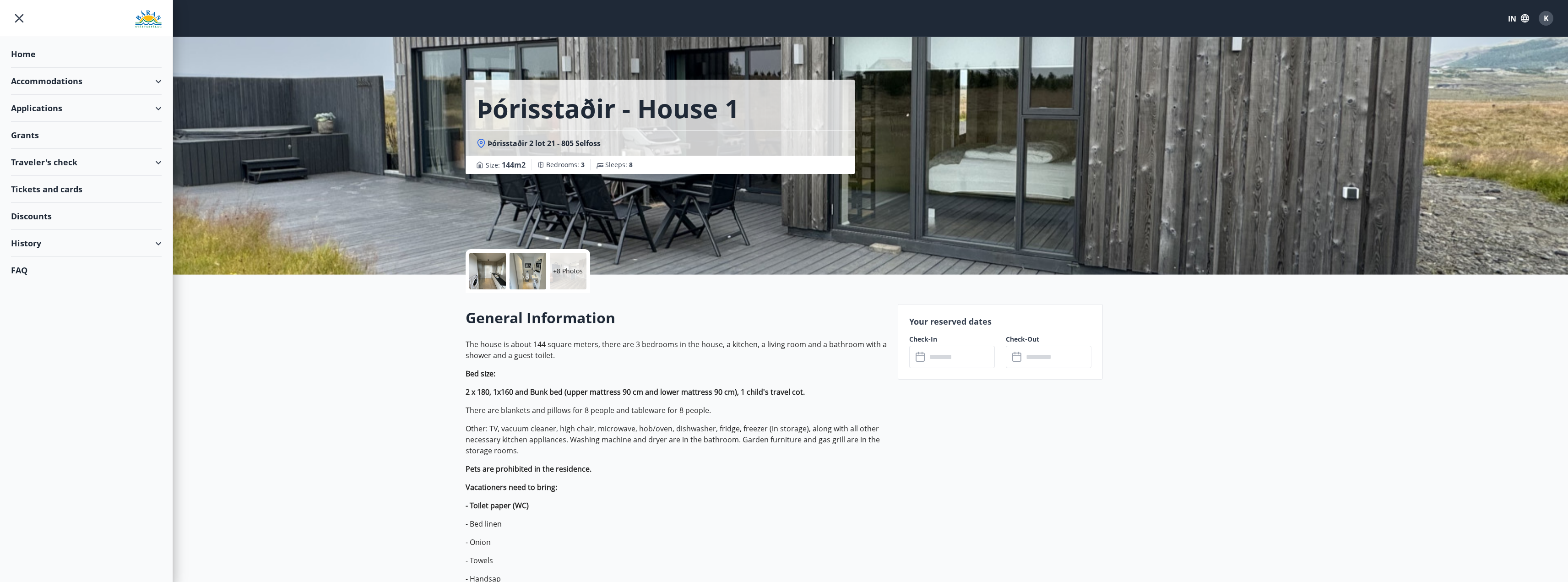
click at [65, 193] on font "Tickets and cards" at bounding box center [46, 189] width 71 height 11
click at [119, 164] on div "Traveler's check" at bounding box center [86, 162] width 151 height 27
click at [26, 182] on font "Offers" at bounding box center [30, 186] width 24 height 11
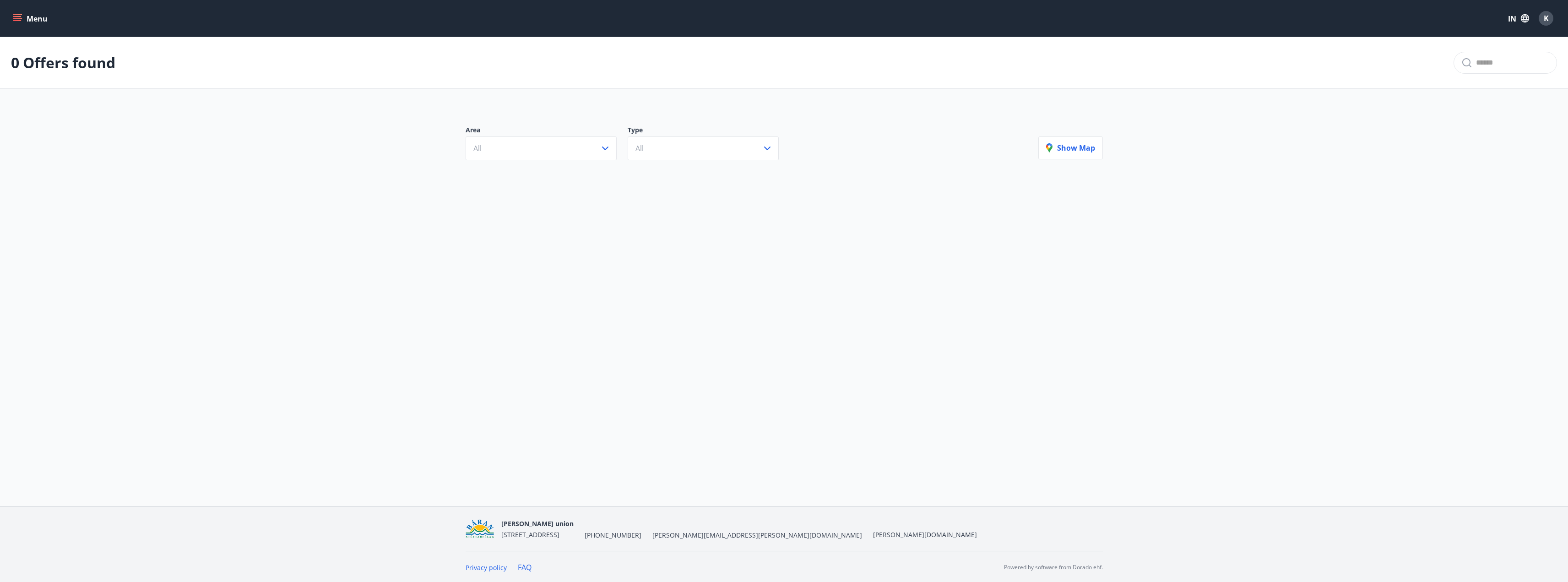
click at [29, 23] on font "Menu" at bounding box center [36, 19] width 21 height 10
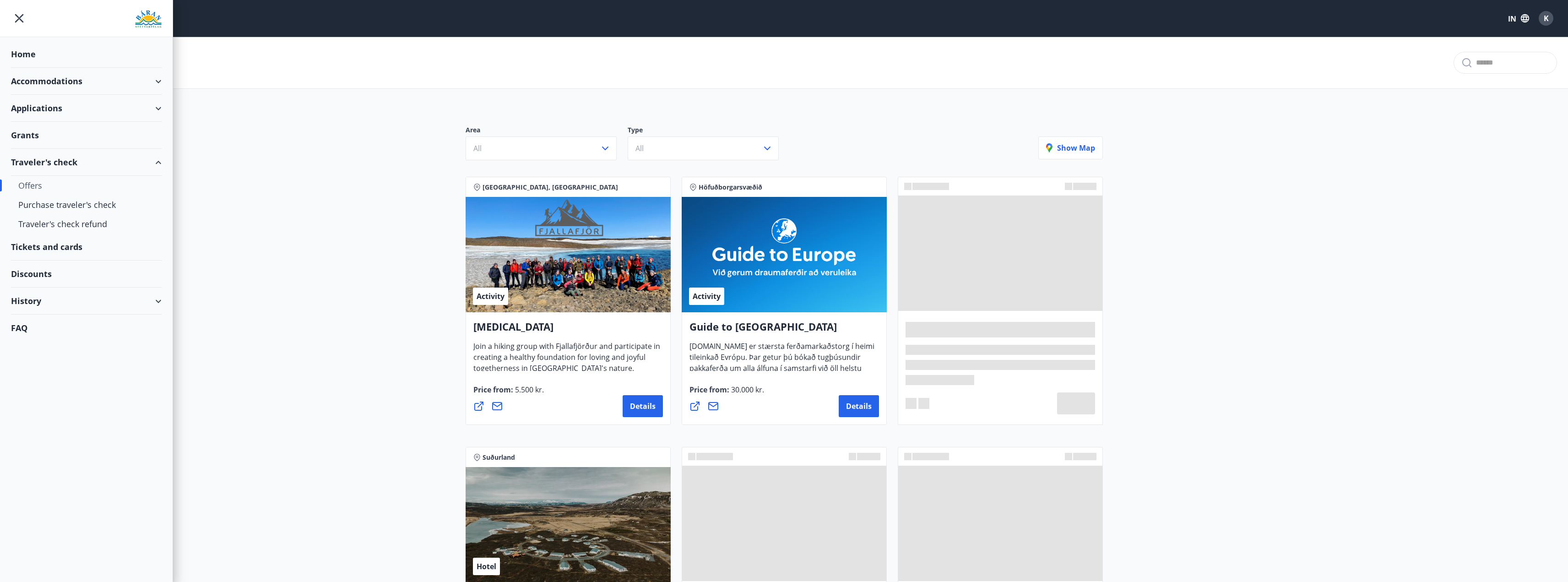
click at [26, 49] on font "Home" at bounding box center [23, 54] width 25 height 11
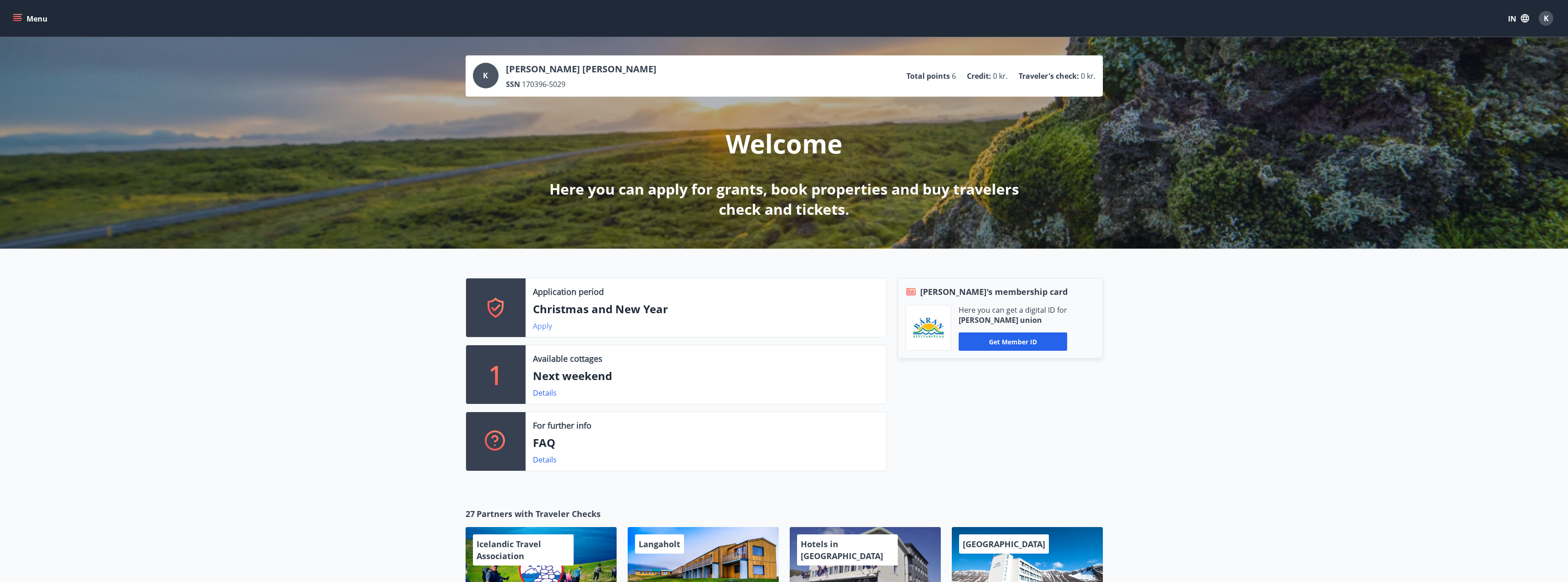
click at [539, 328] on link "Apply" at bounding box center [542, 326] width 19 height 10
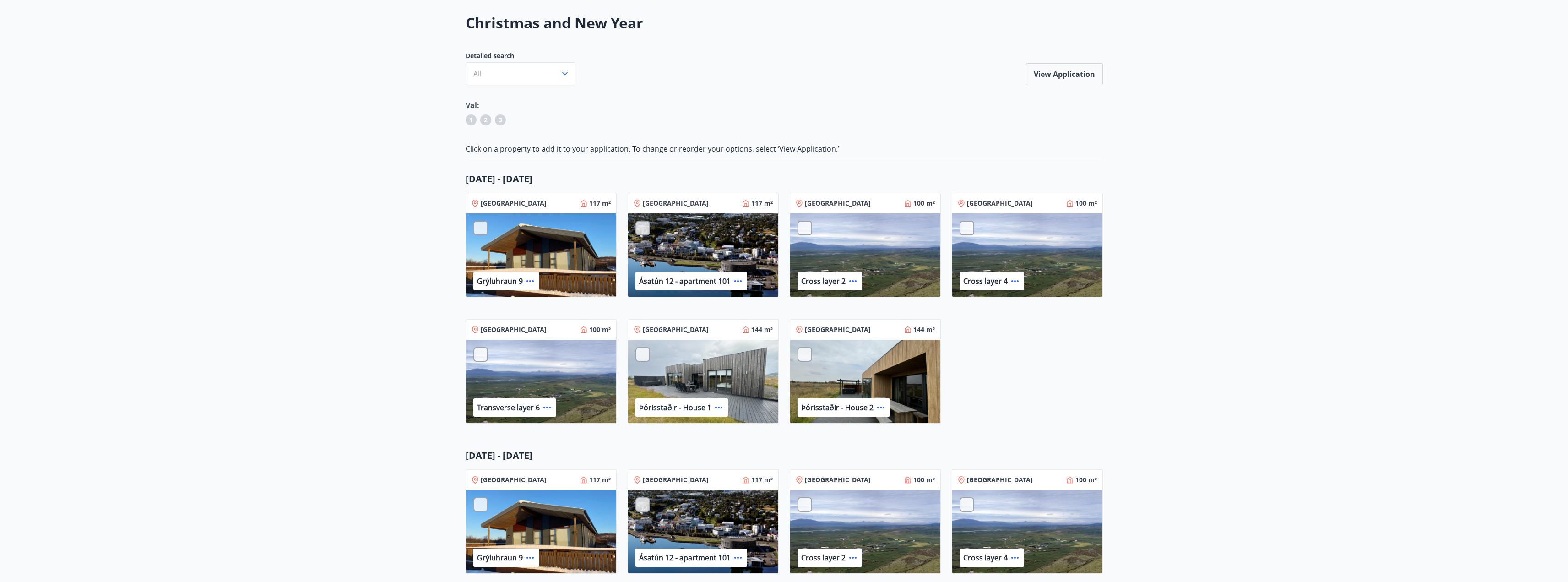
scroll to position [46, 0]
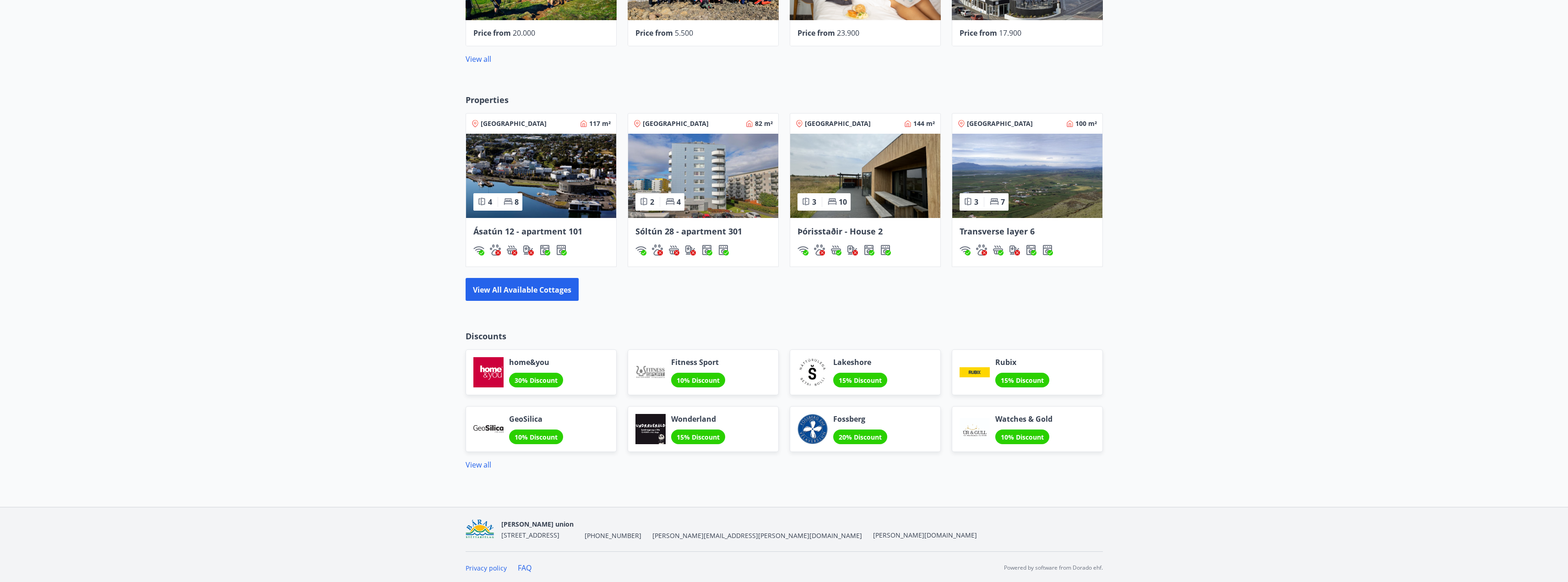
scroll to position [594, 0]
